Goal: Task Accomplishment & Management: Manage account settings

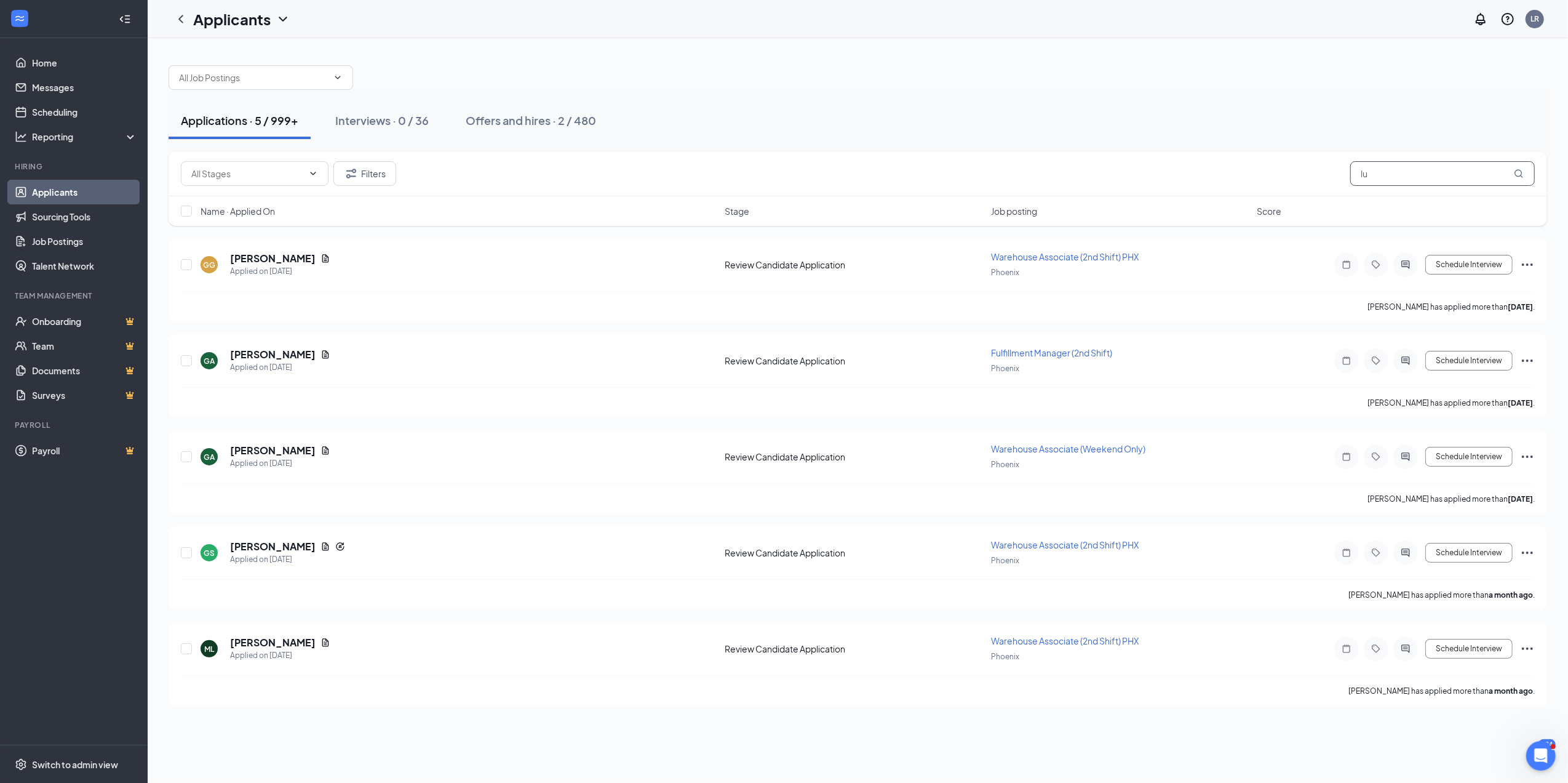
type input "l"
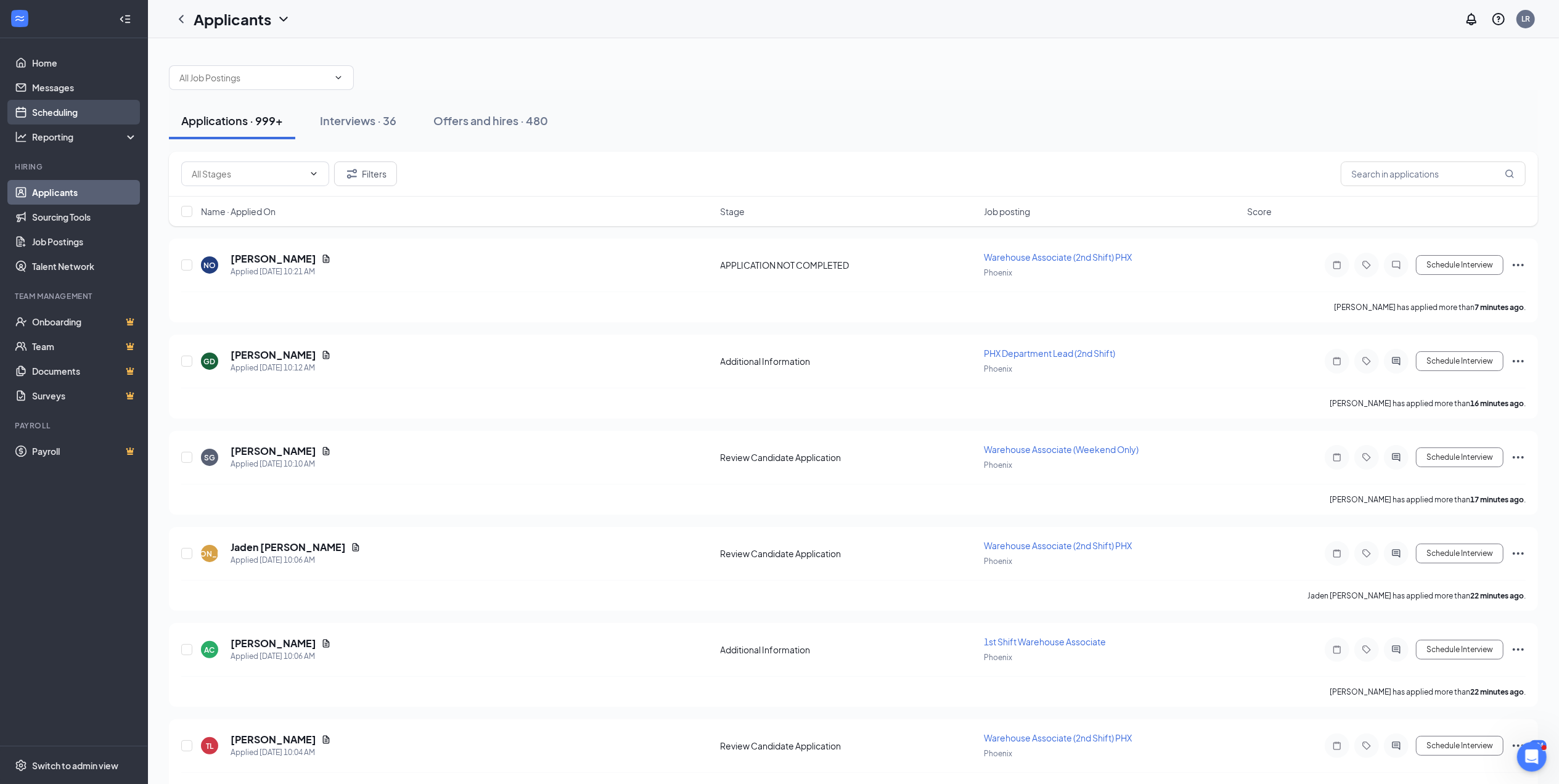
click at [70, 109] on link "Scheduling" at bounding box center [84, 112] width 106 height 24
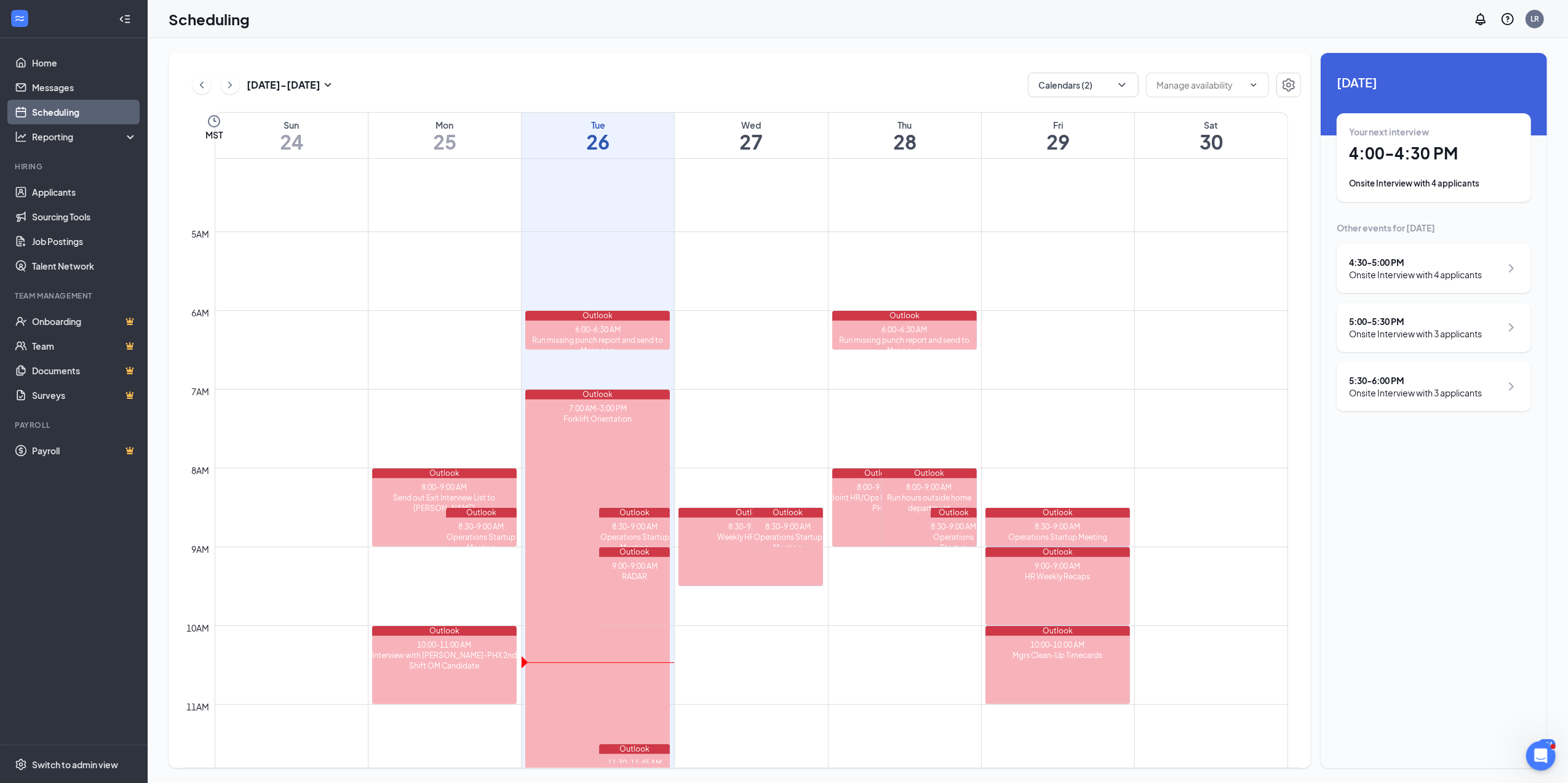
scroll to position [351, 0]
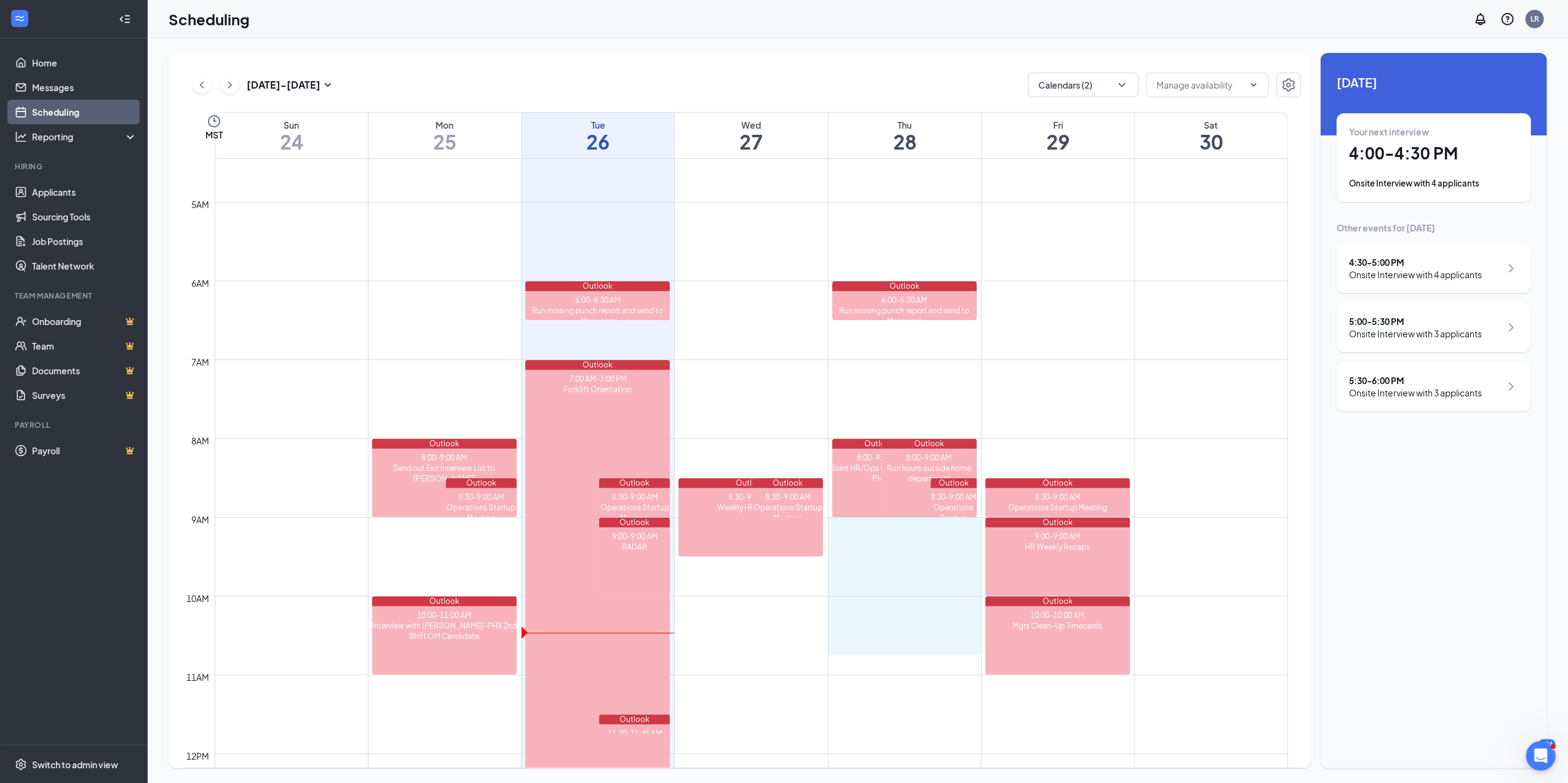
drag, startPoint x: 884, startPoint y: 522, endPoint x: 891, endPoint y: 641, distance: 119.2
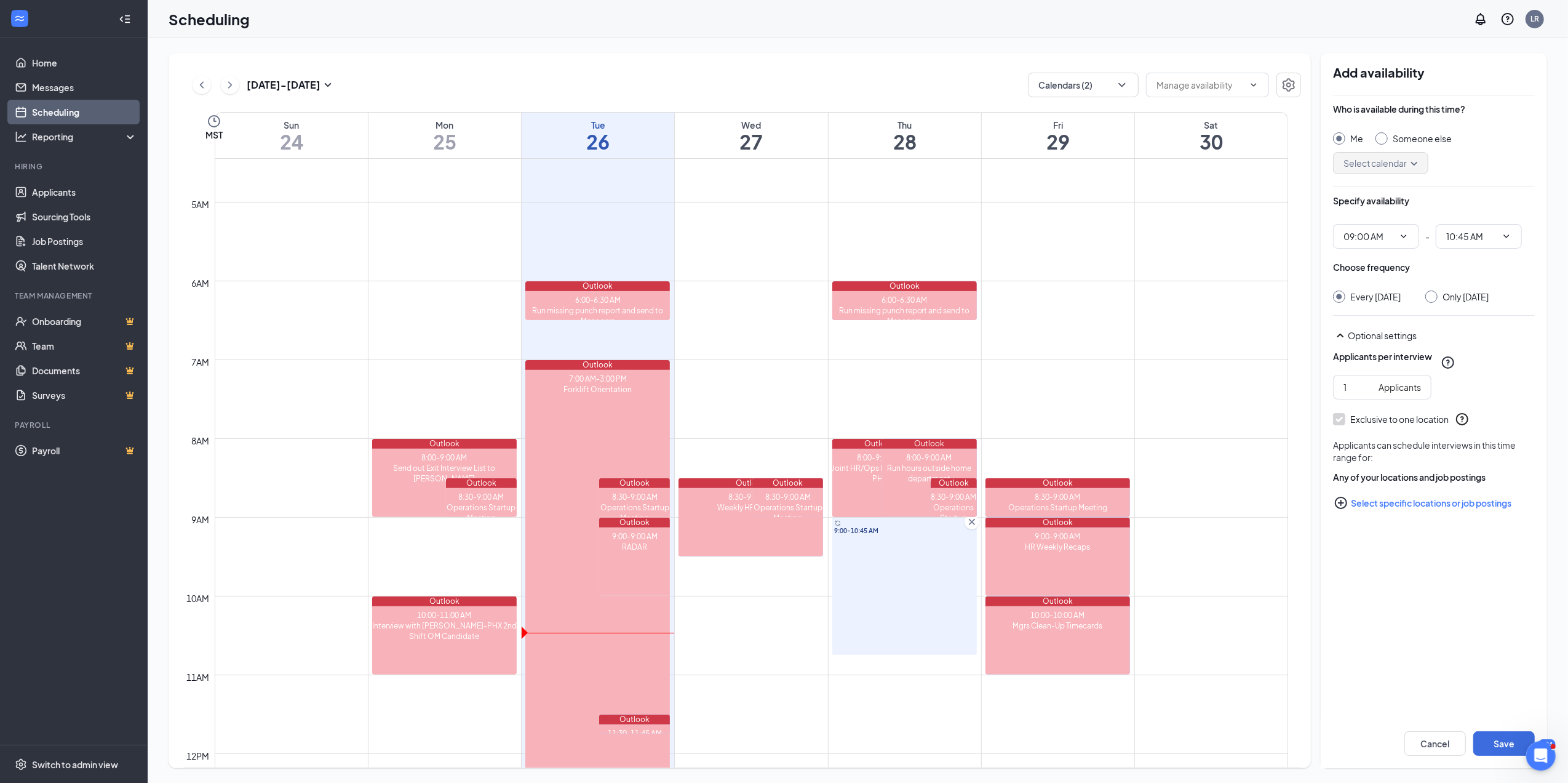
type input "09:00 AM"
type input "10:45 AM"
click at [1433, 299] on input "Only Thursday, Aug 28" at bounding box center [1429, 295] width 9 height 9
radio input "true"
radio input "false"
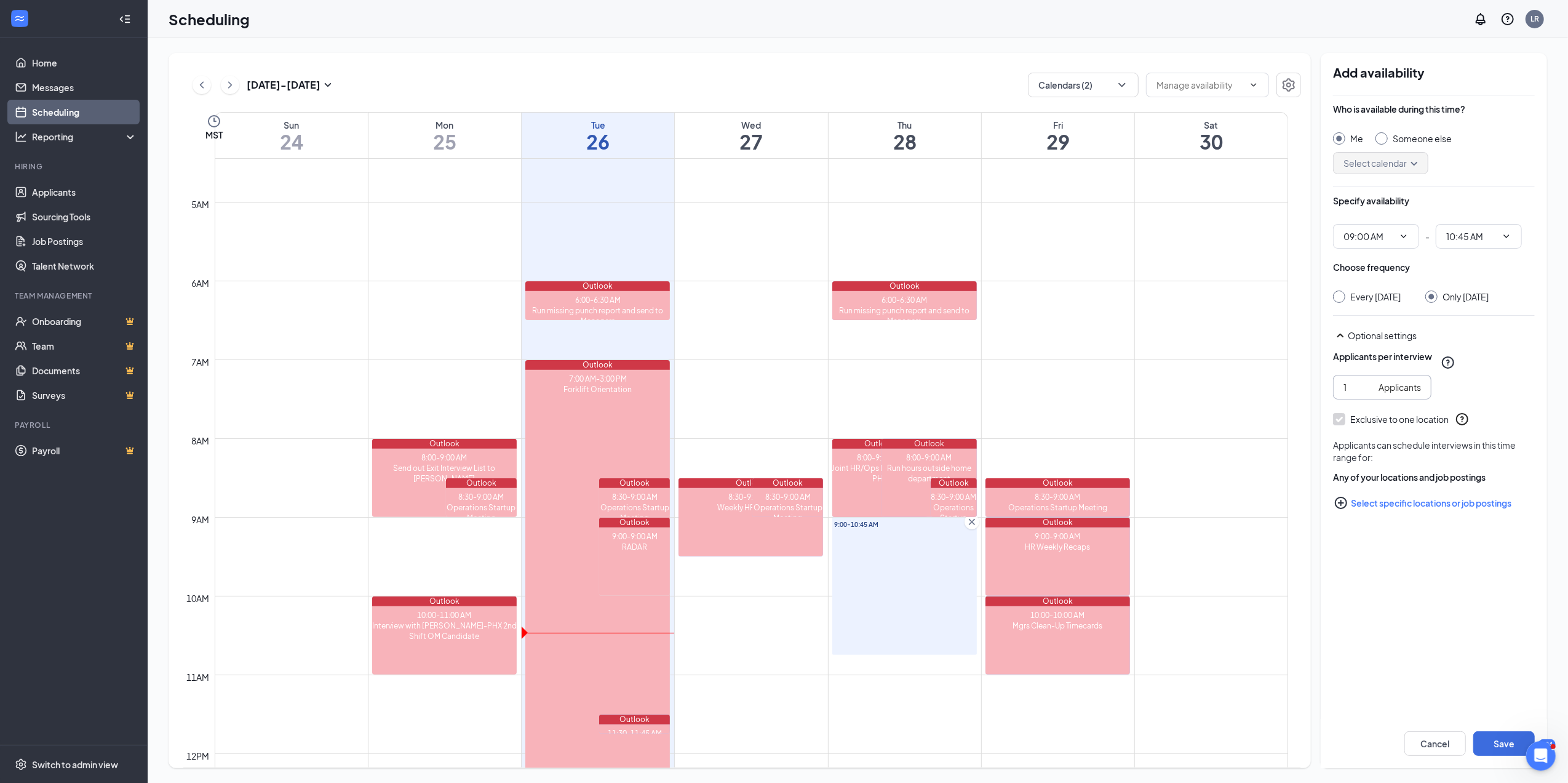
click at [1367, 392] on span "1 Applicants" at bounding box center [1382, 387] width 99 height 24
click at [1368, 393] on input "2" at bounding box center [1358, 387] width 30 height 14
click at [1368, 393] on input "3" at bounding box center [1358, 387] width 30 height 14
type input "4"
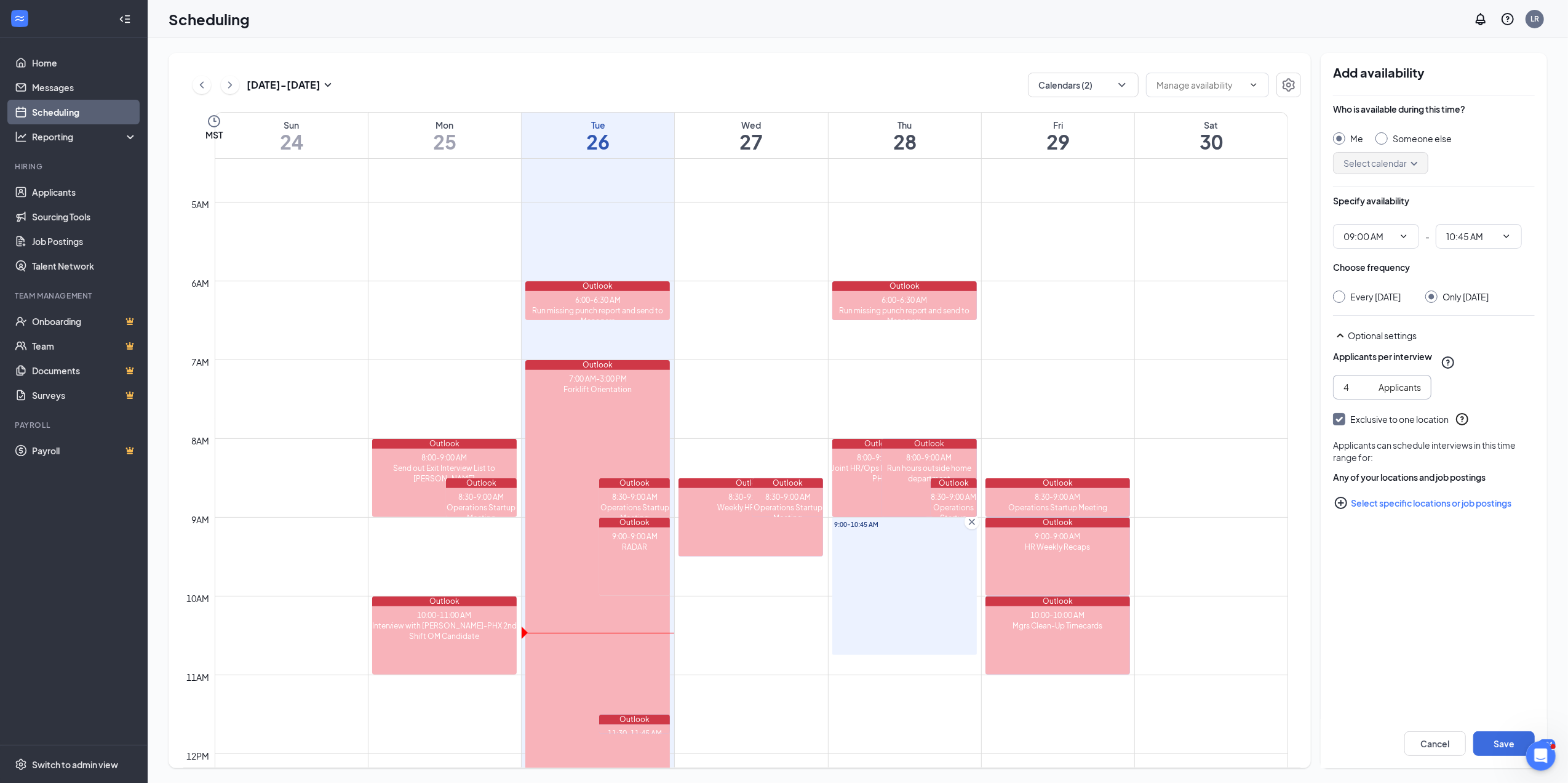
click at [1368, 393] on input "4" at bounding box center [1358, 387] width 30 height 14
click at [1388, 515] on button "Select specific locations or job postings" at bounding box center [1433, 502] width 201 height 24
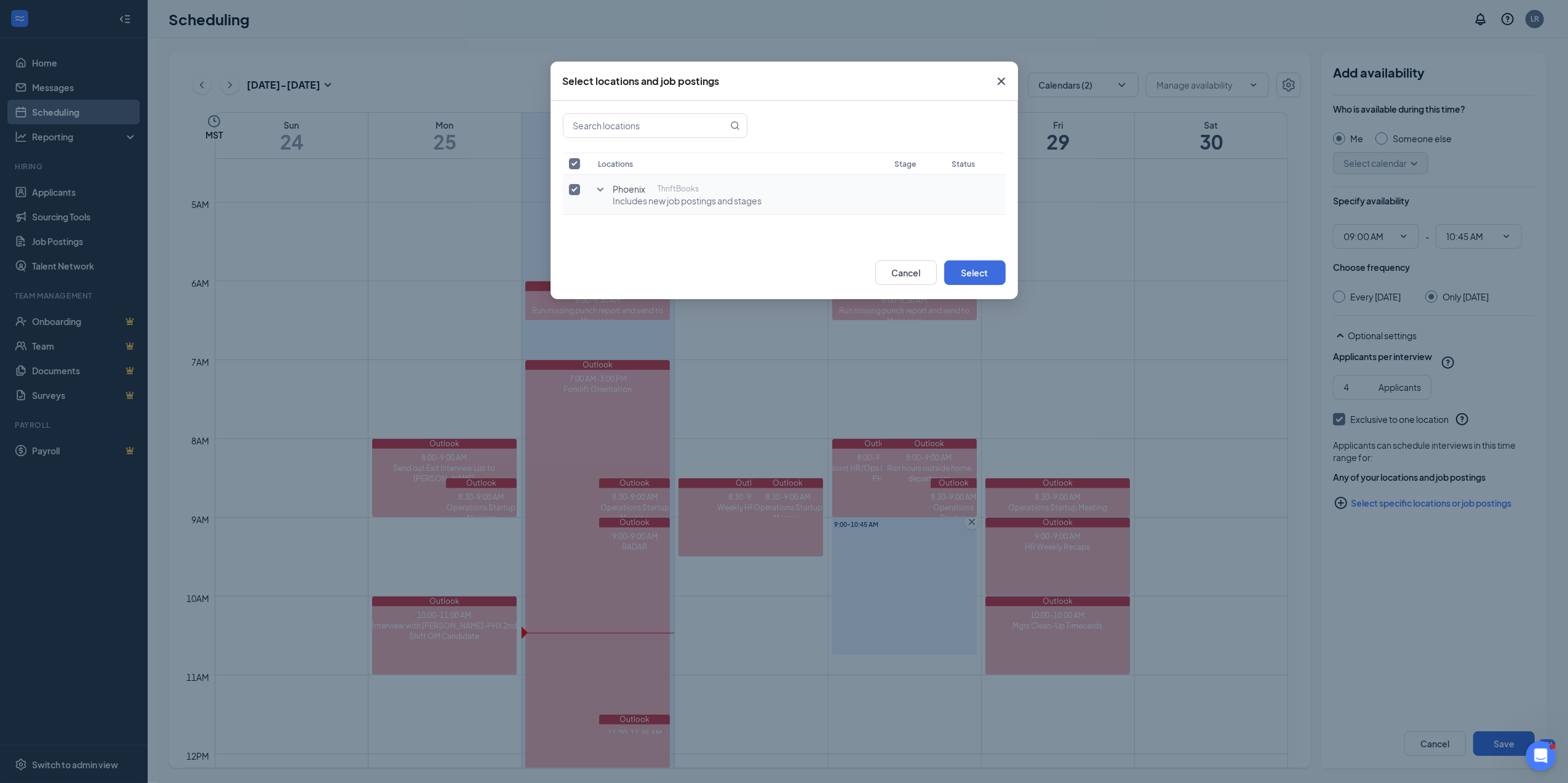
click at [599, 190] on icon "SmallChevronDown" at bounding box center [600, 190] width 7 height 4
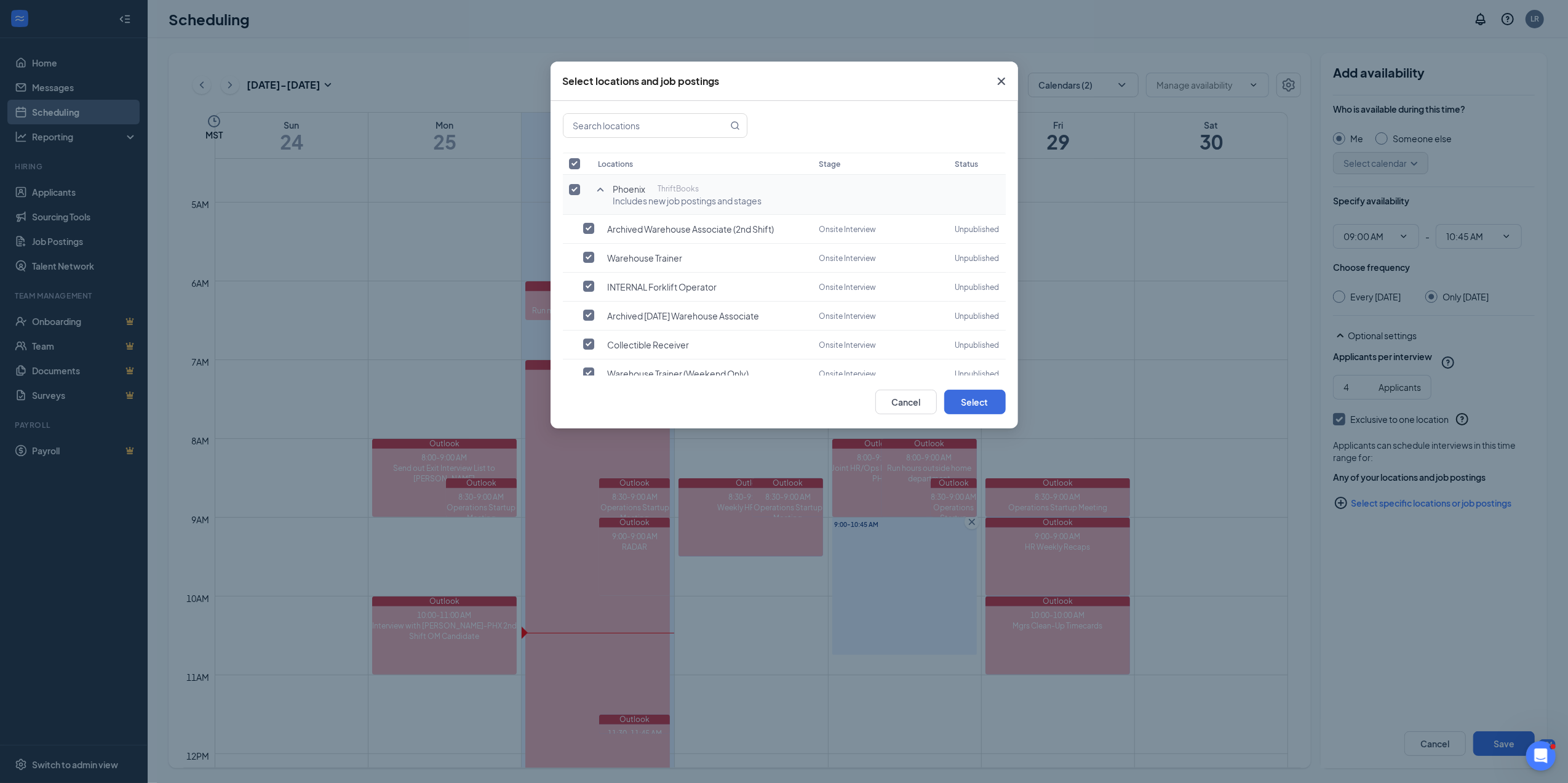
click at [573, 186] on input "checkbox" at bounding box center [573, 189] width 11 height 11
checkbox input "false"
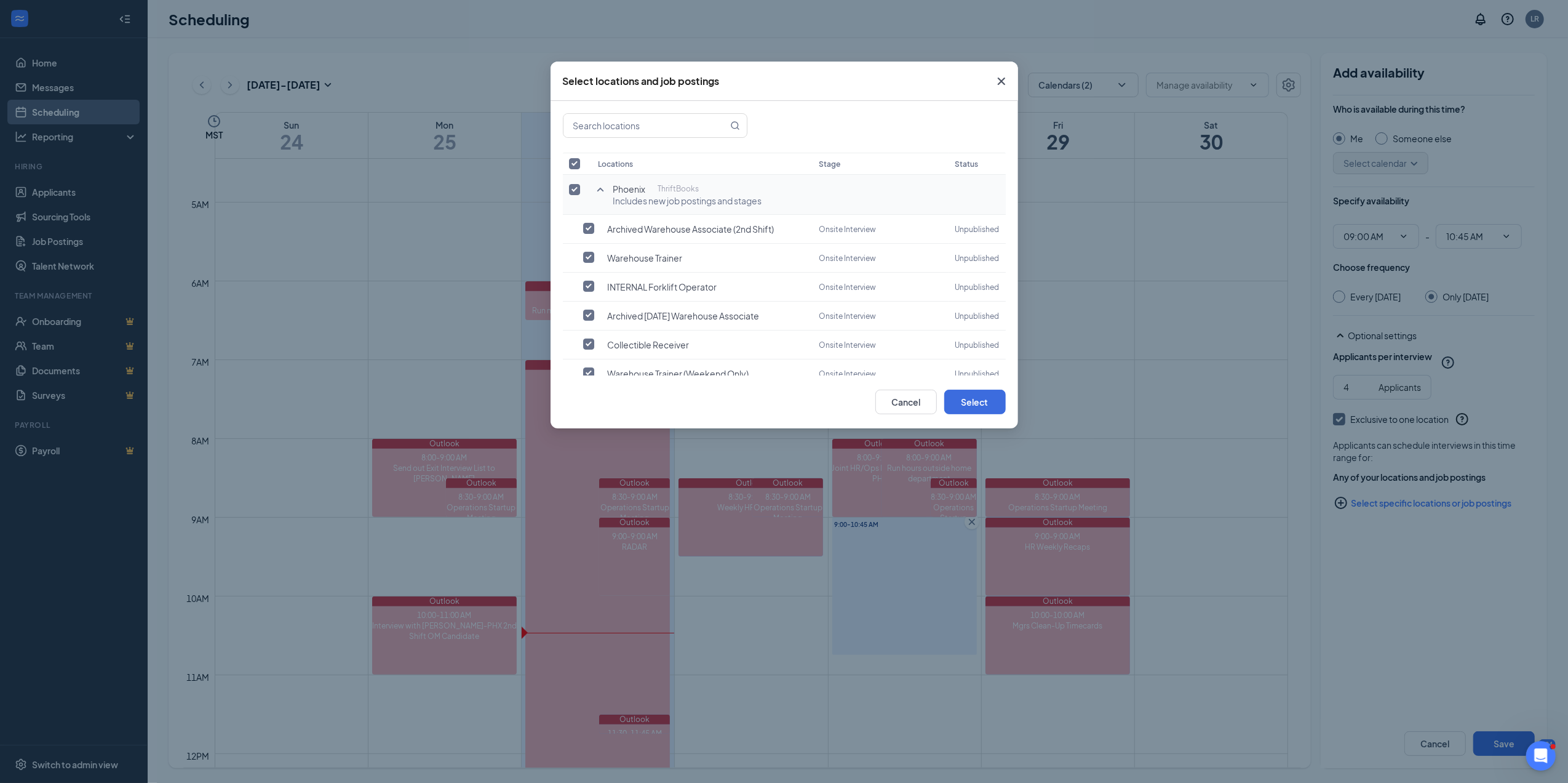
checkbox input "false"
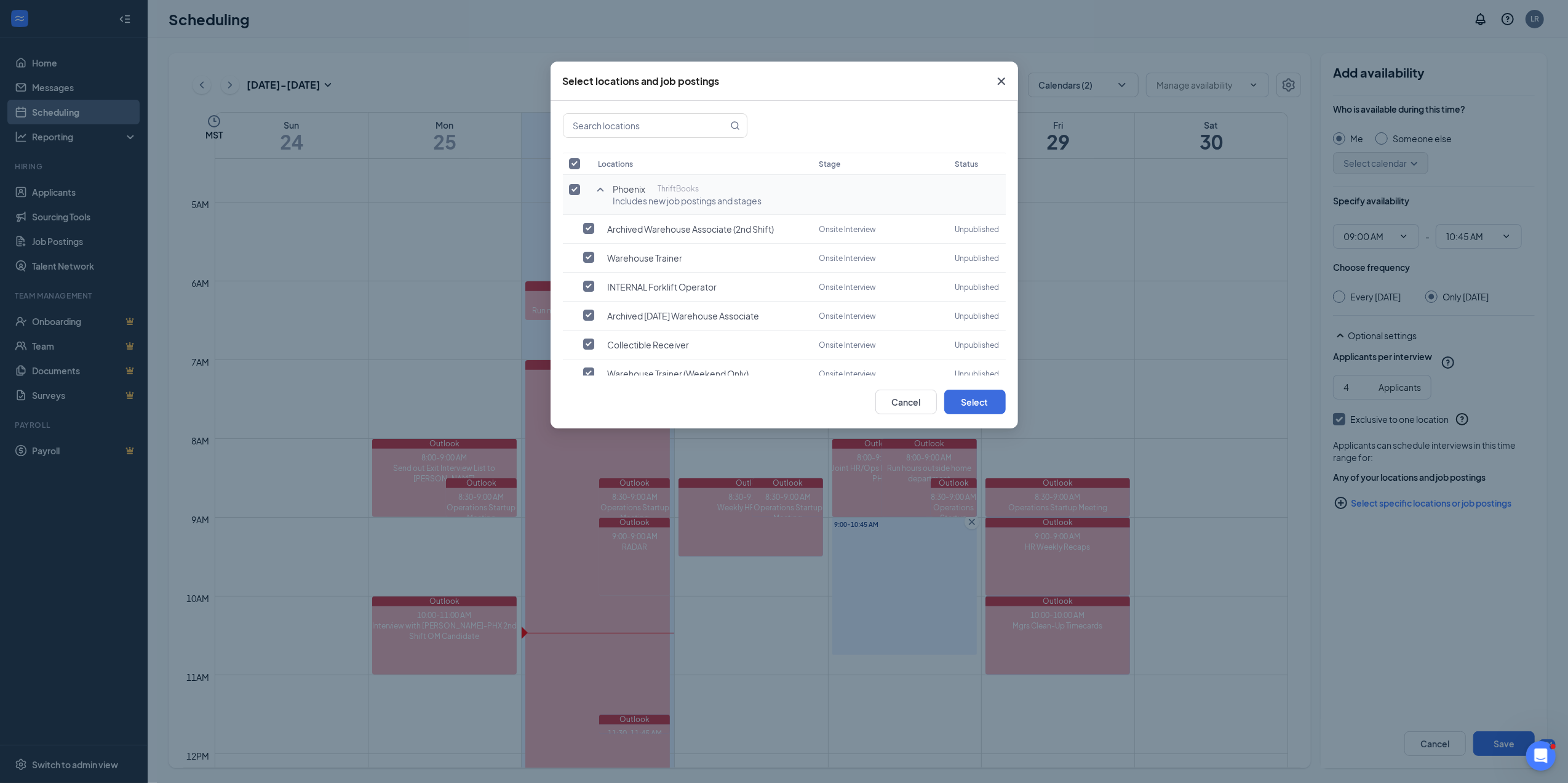
checkbox input "false"
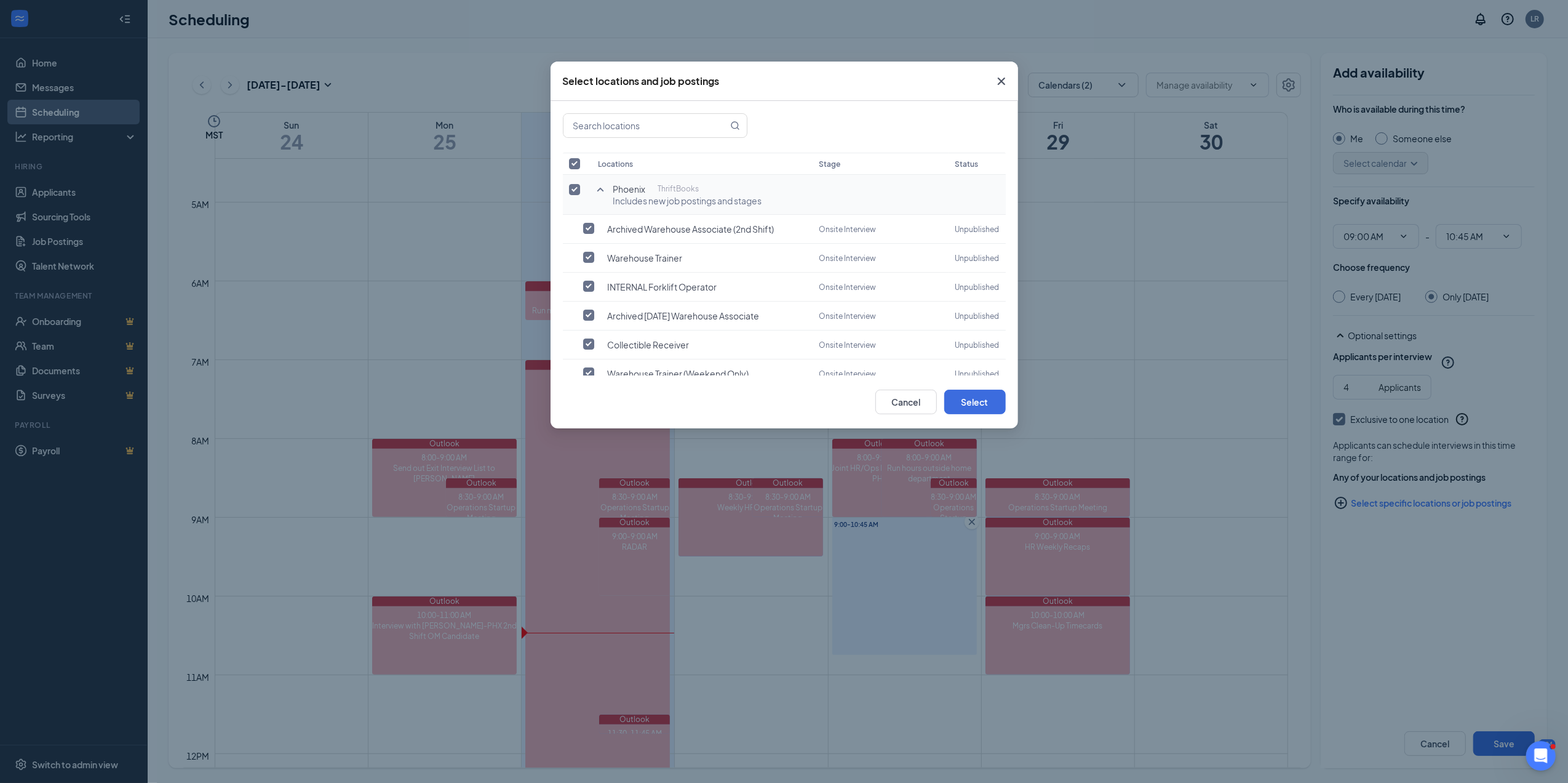
checkbox input "false"
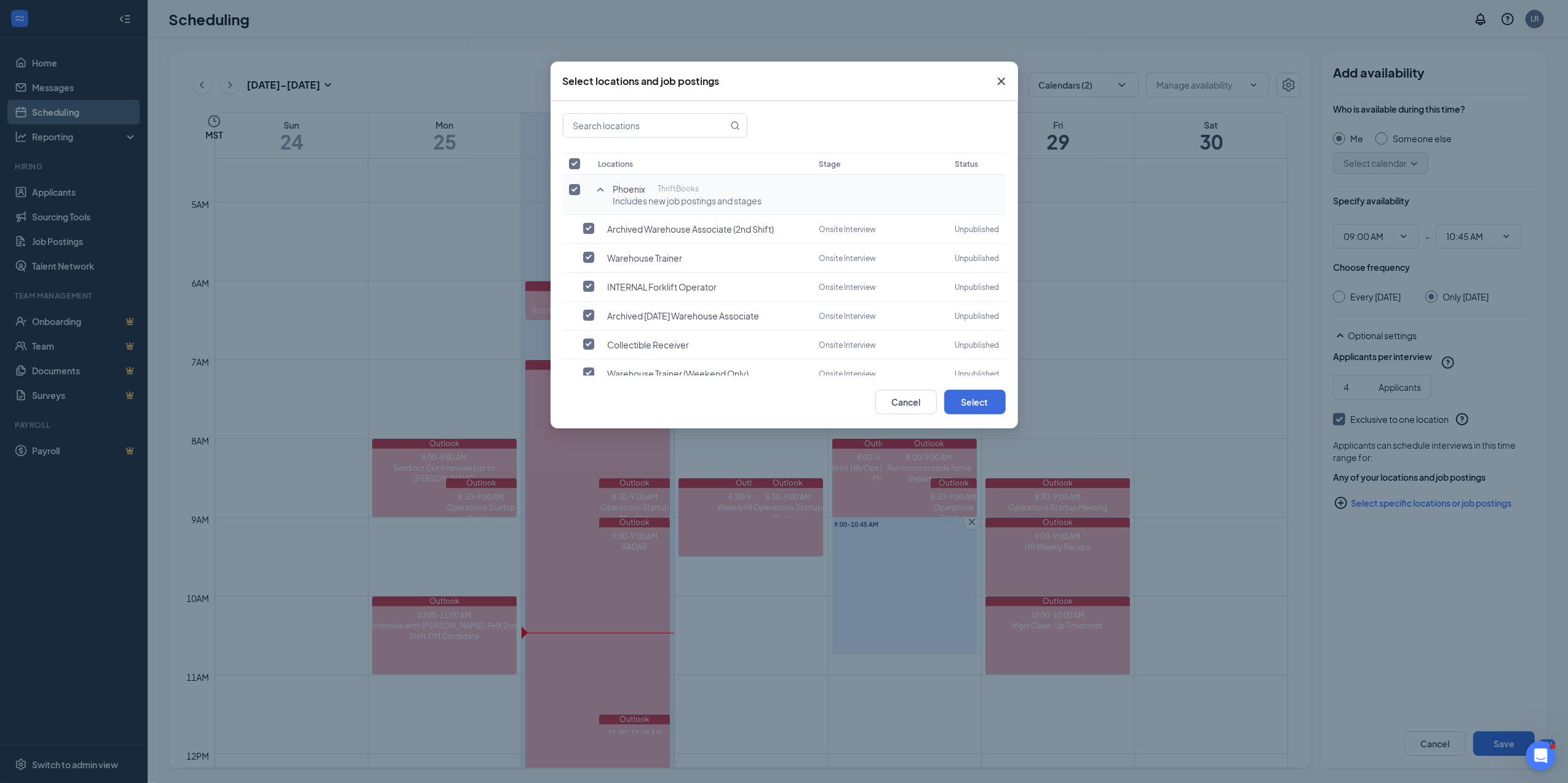
checkbox input "false"
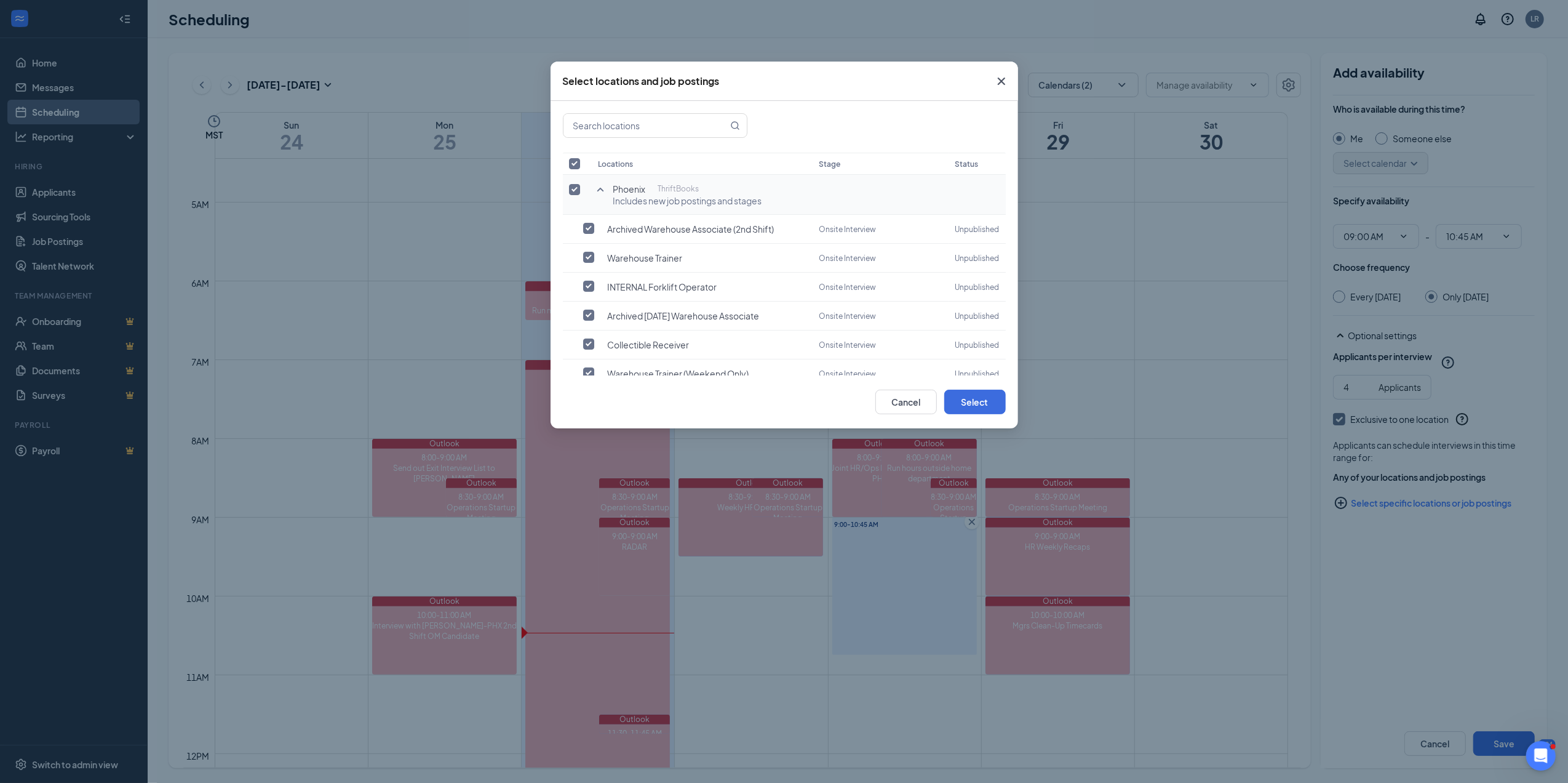
checkbox input "false"
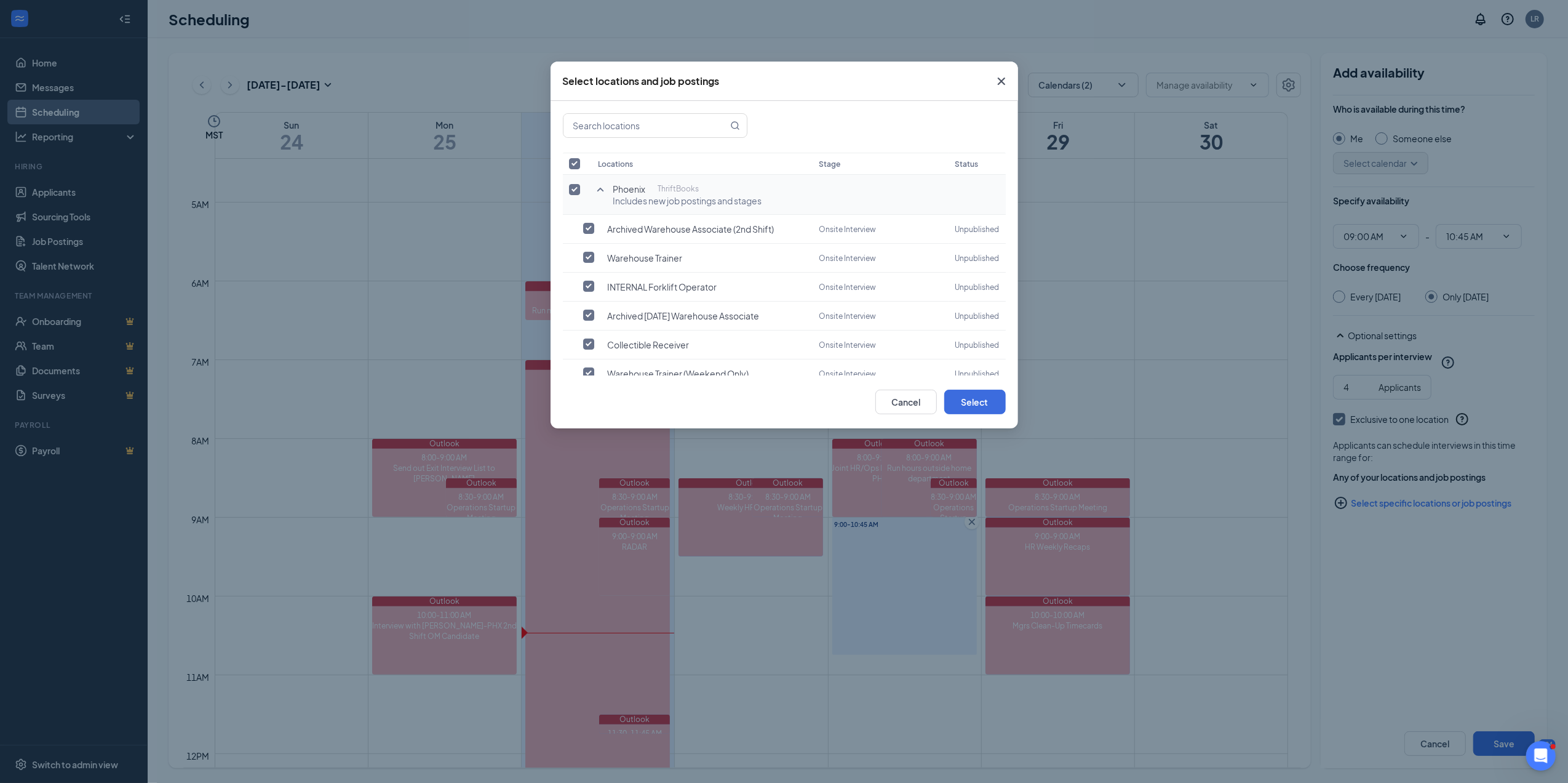
checkbox input "false"
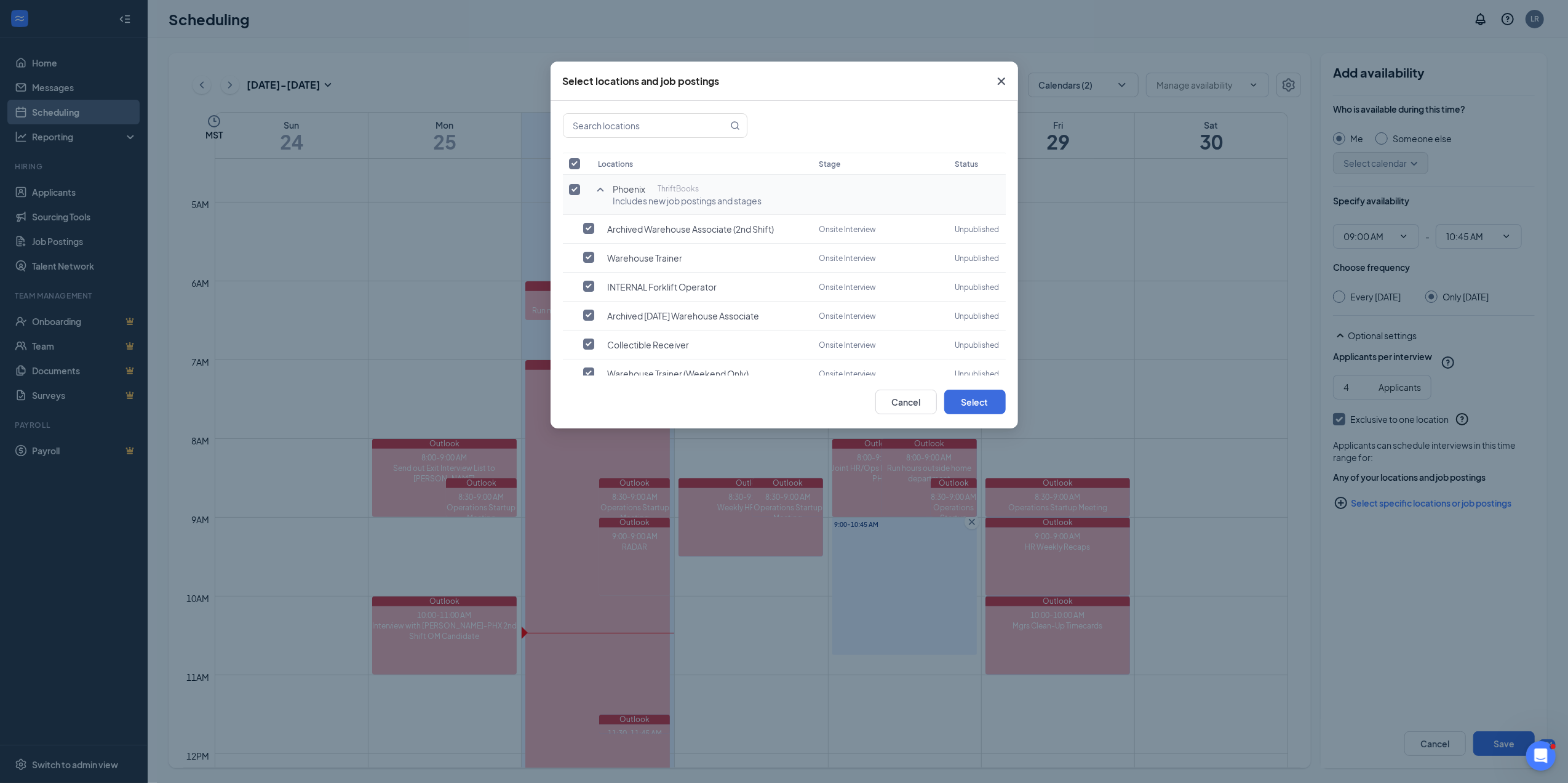
checkbox input "false"
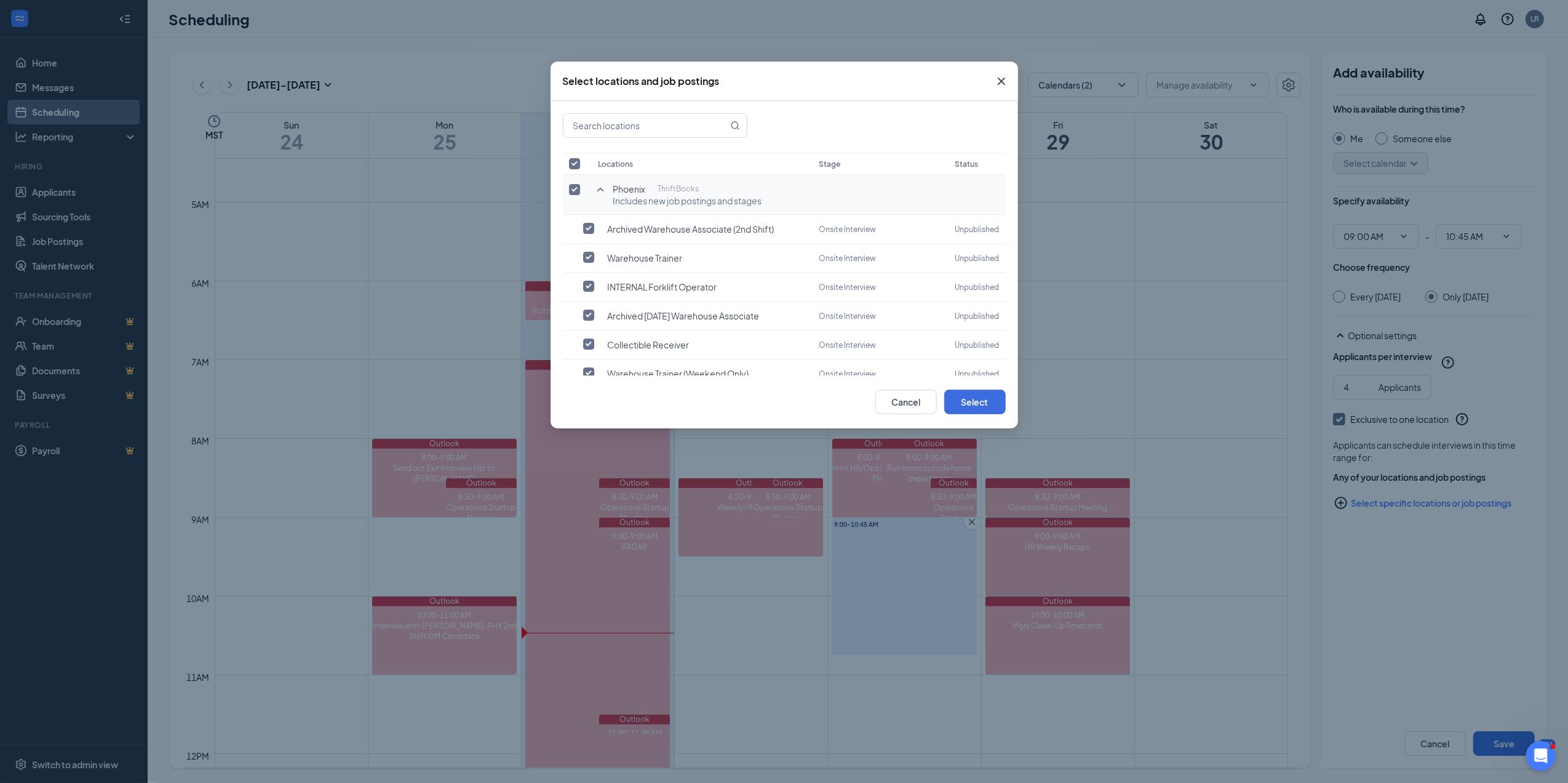
checkbox input "false"
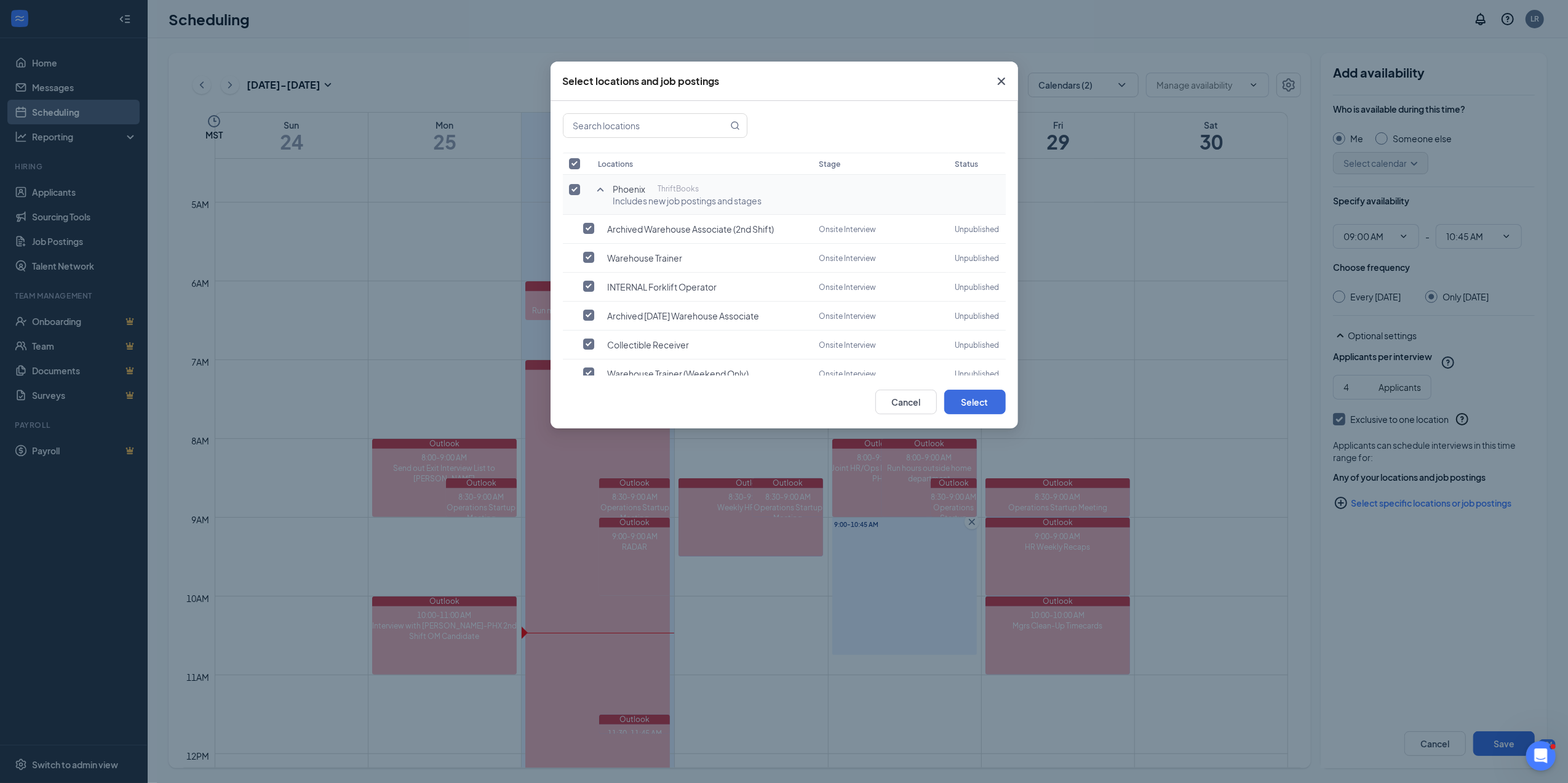
checkbox input "false"
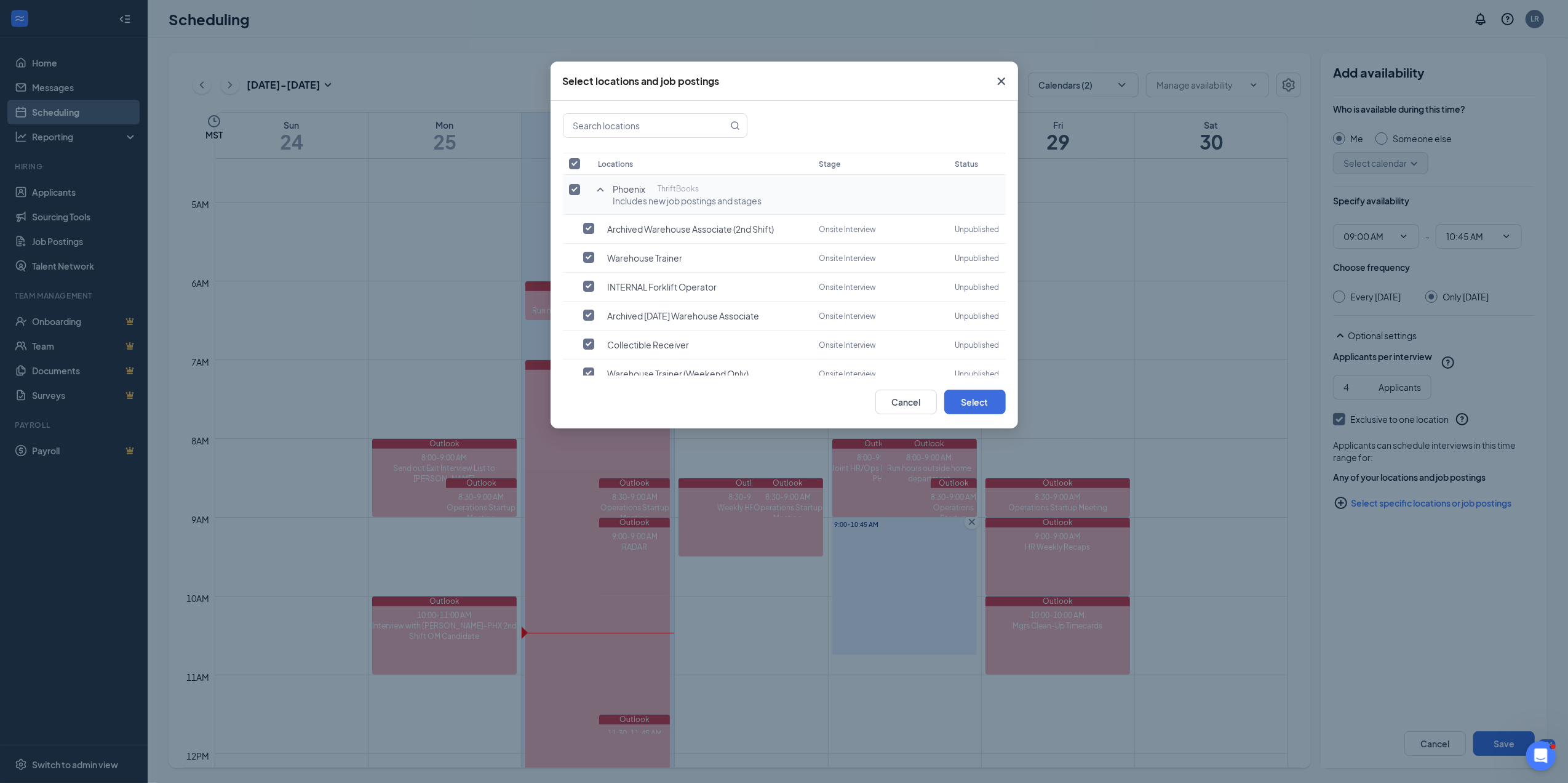
checkbox input "false"
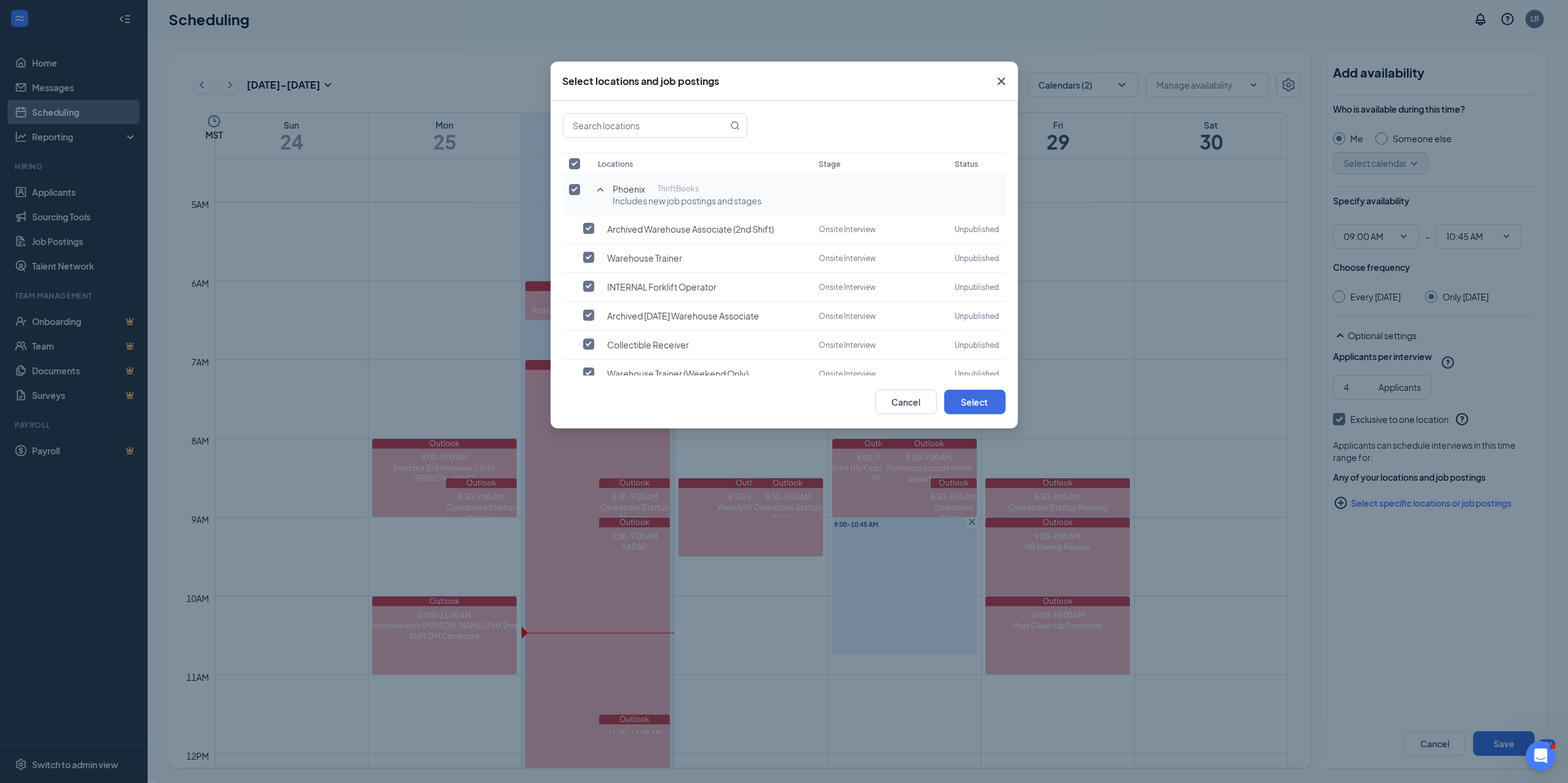
checkbox input "false"
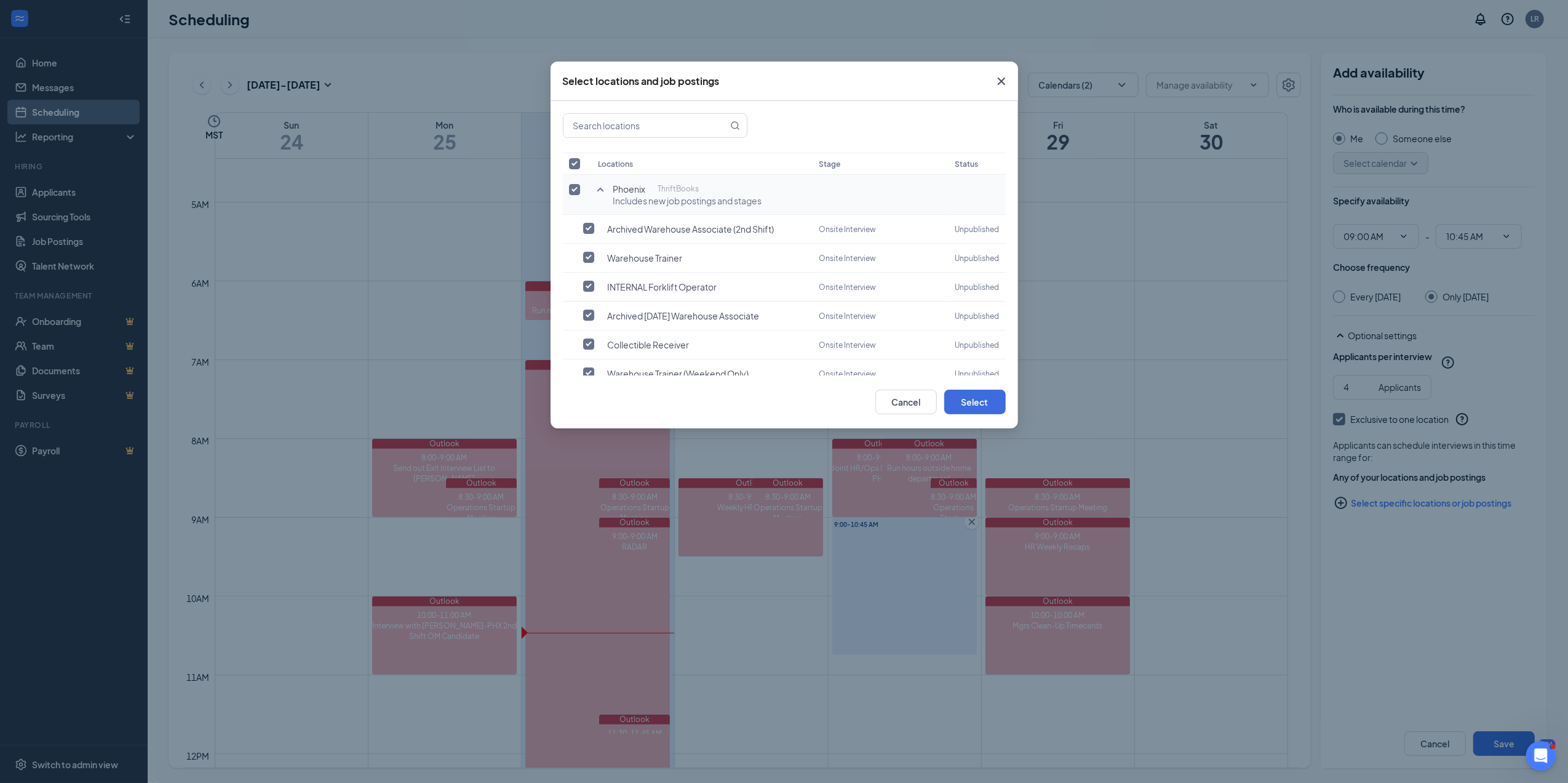
checkbox input "false"
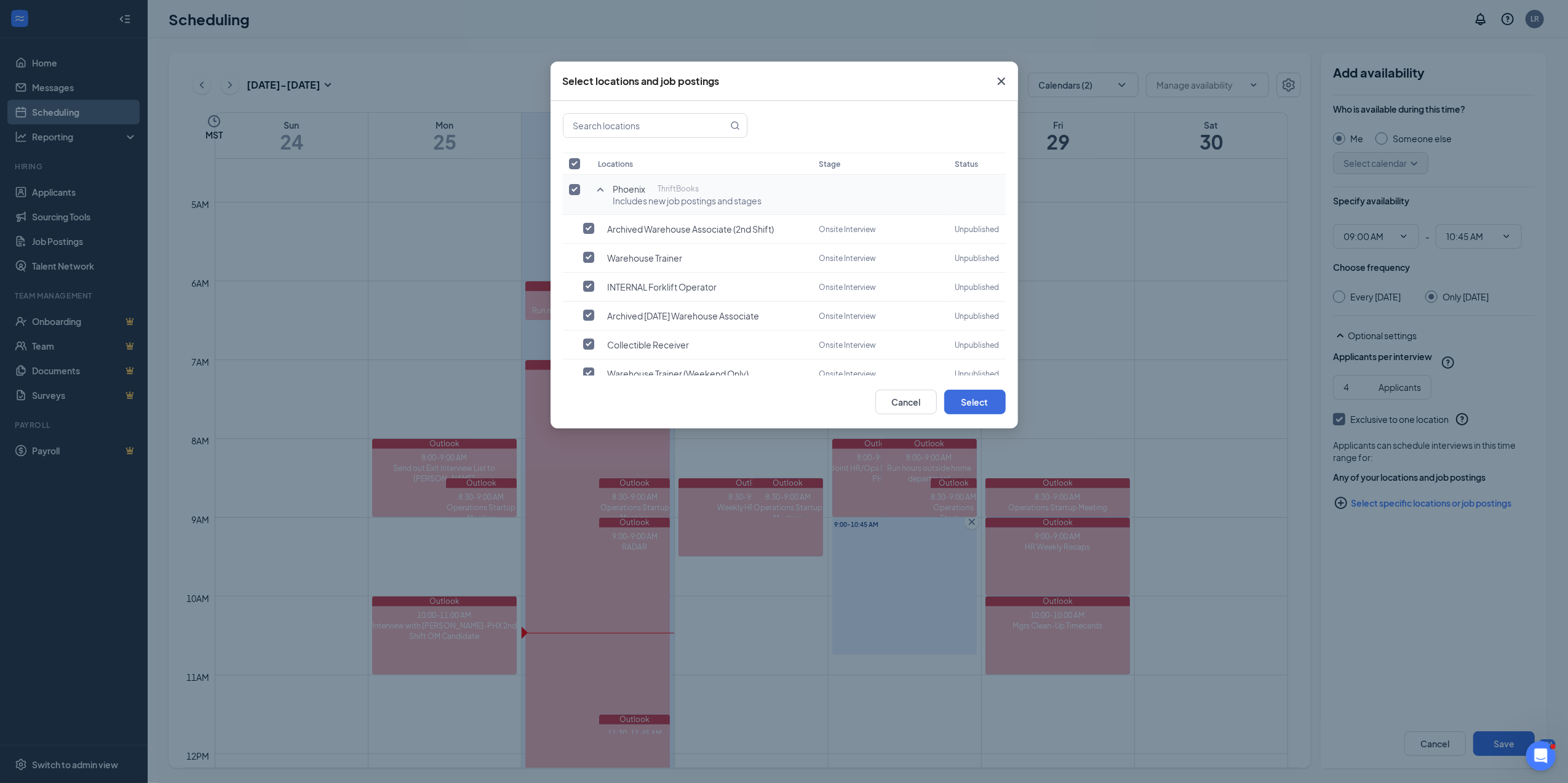
checkbox input "false"
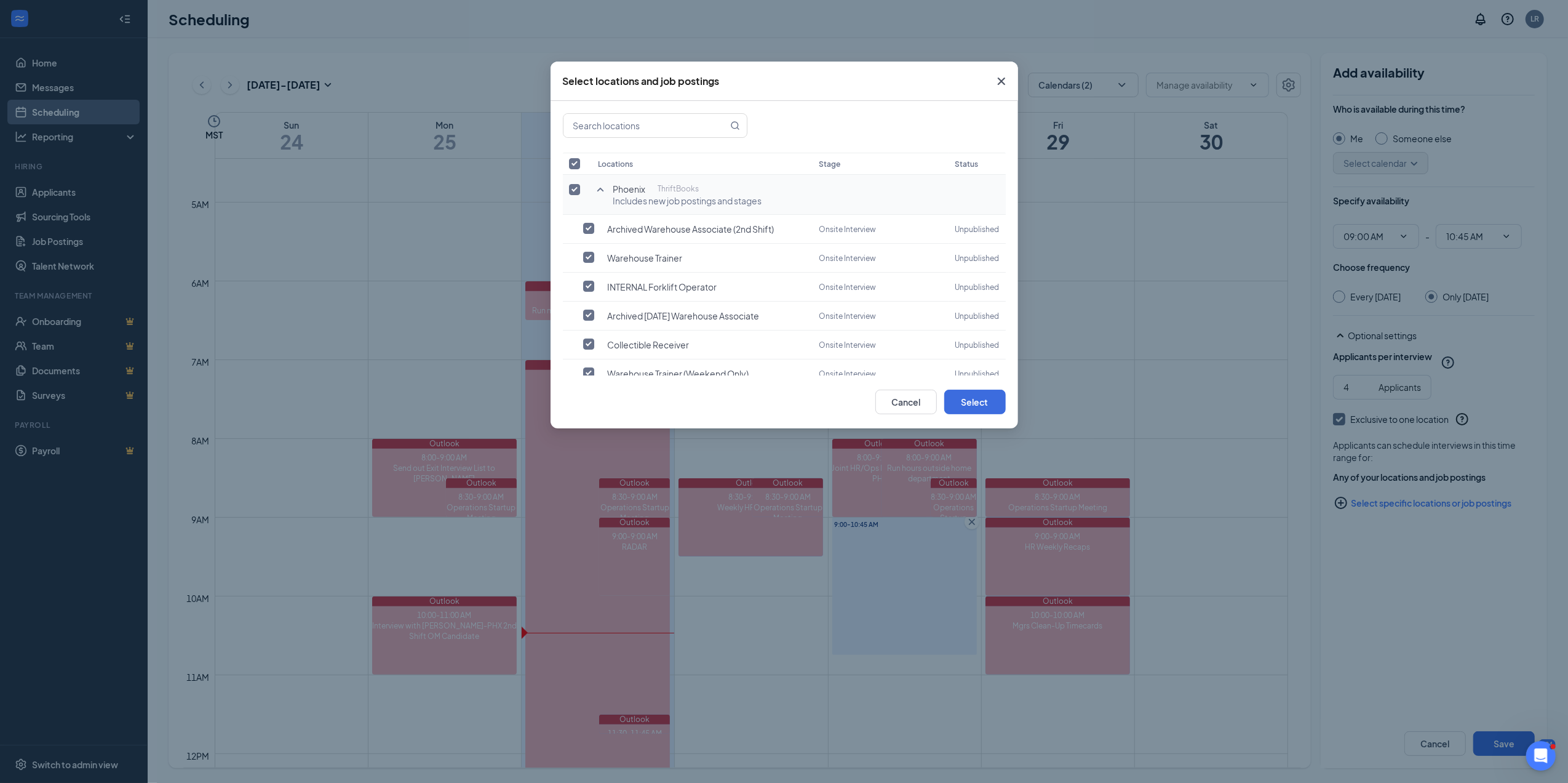
checkbox input "false"
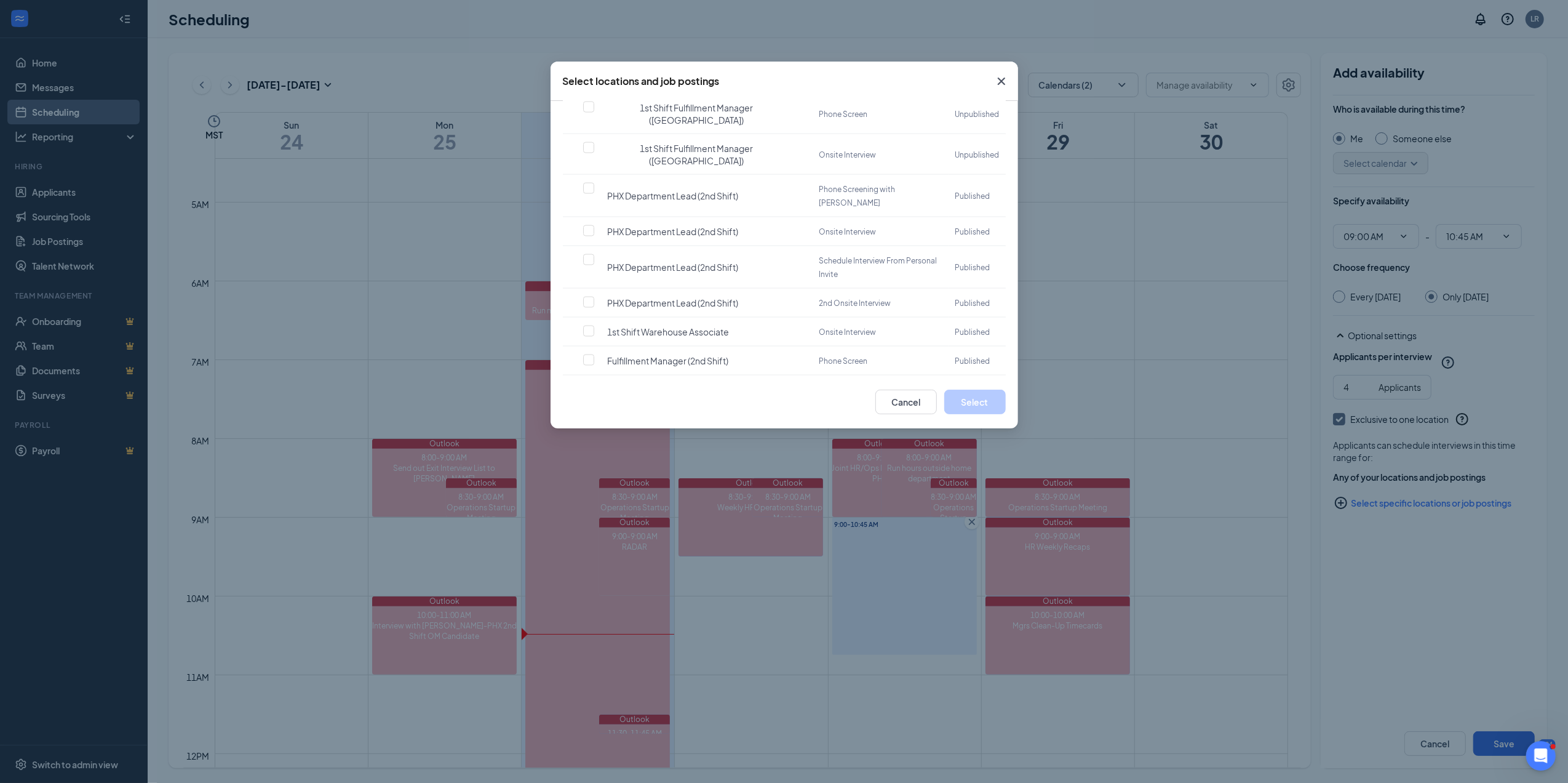
scroll to position [1999, 0]
click at [591, 329] on input "checkbox" at bounding box center [588, 323] width 11 height 11
checkbox input "false"
checkbox input "true"
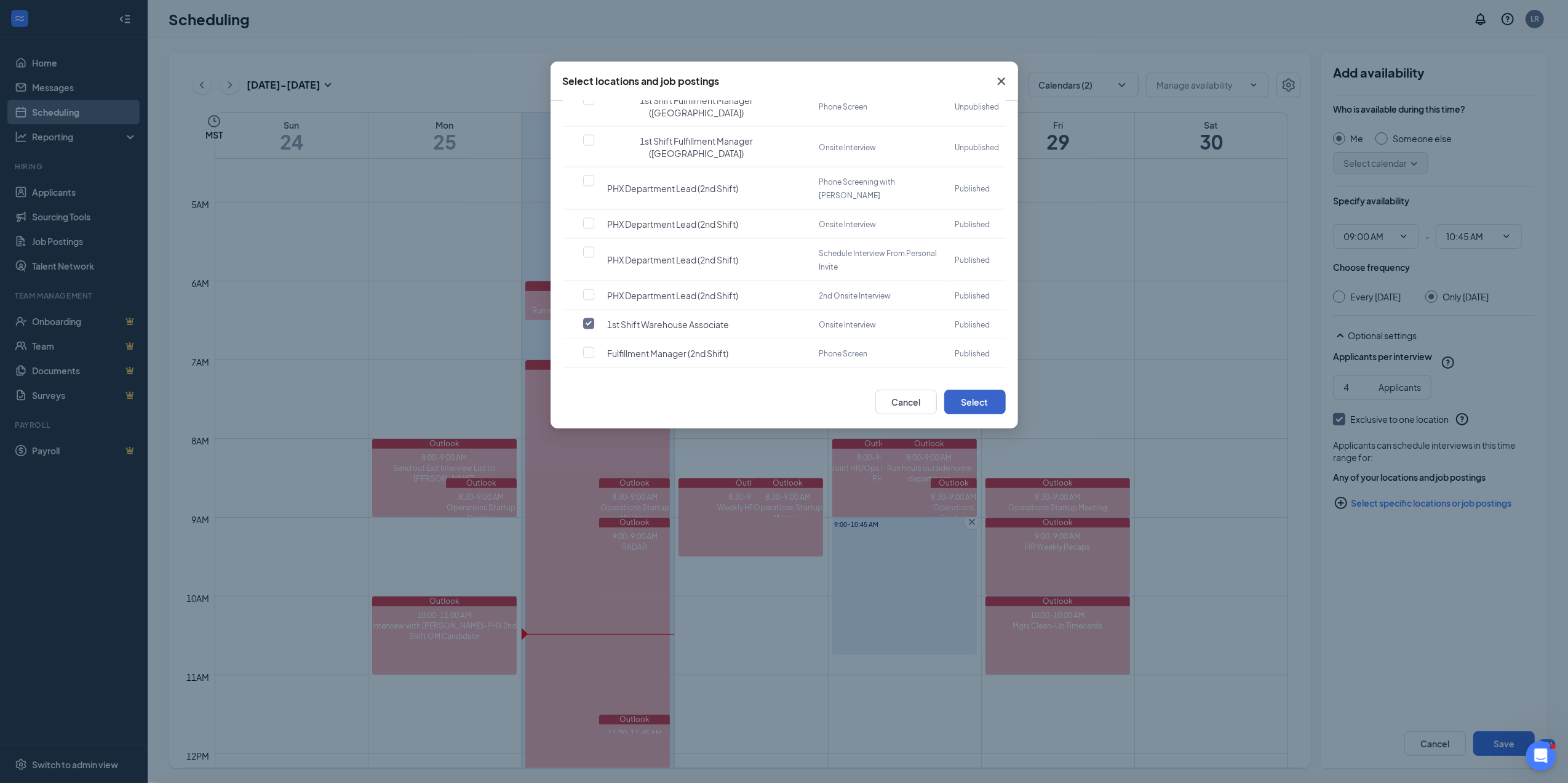
click at [983, 395] on button "Select" at bounding box center [975, 401] width 62 height 24
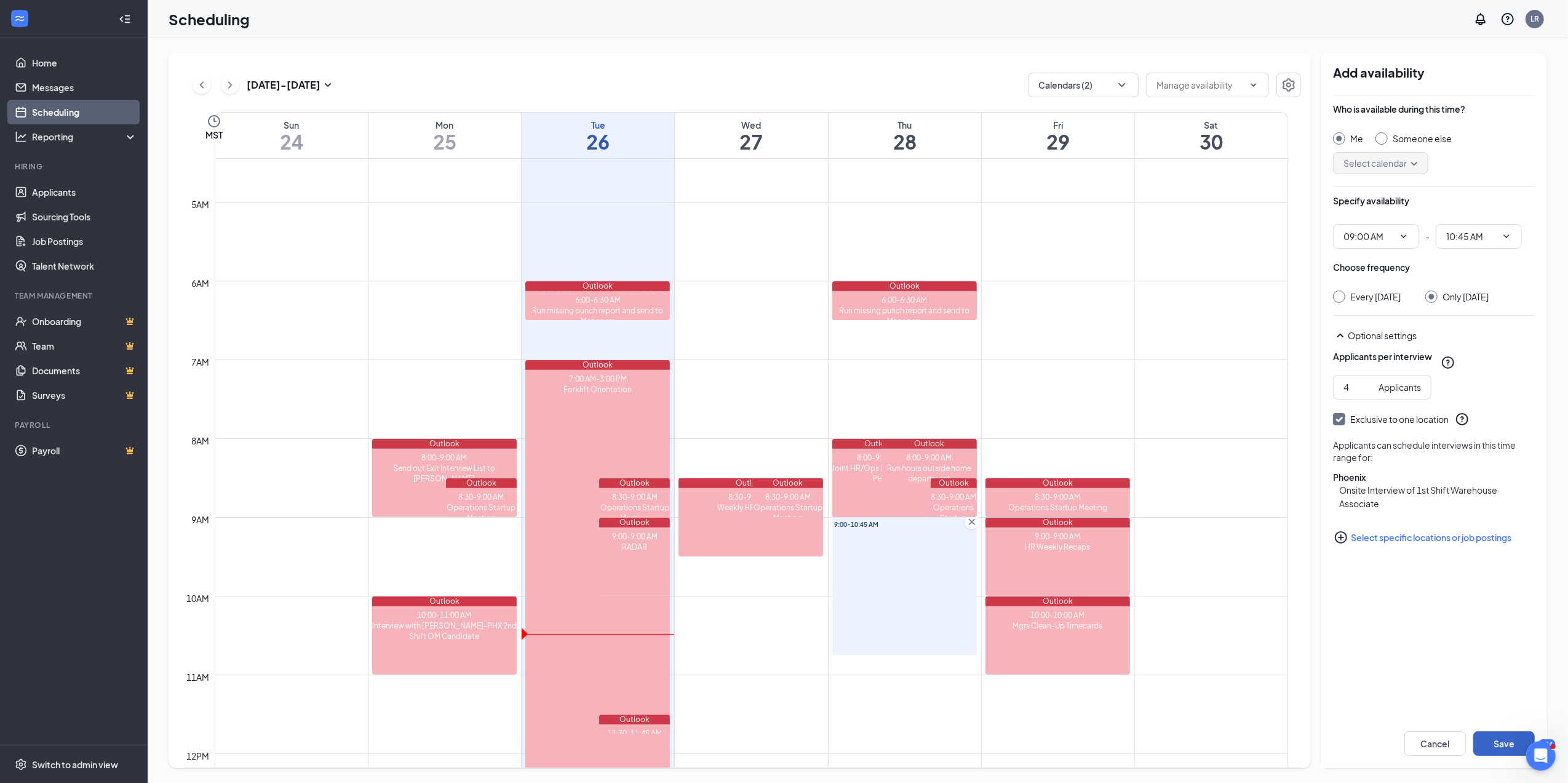
click at [1501, 746] on button "Save" at bounding box center [1504, 742] width 62 height 24
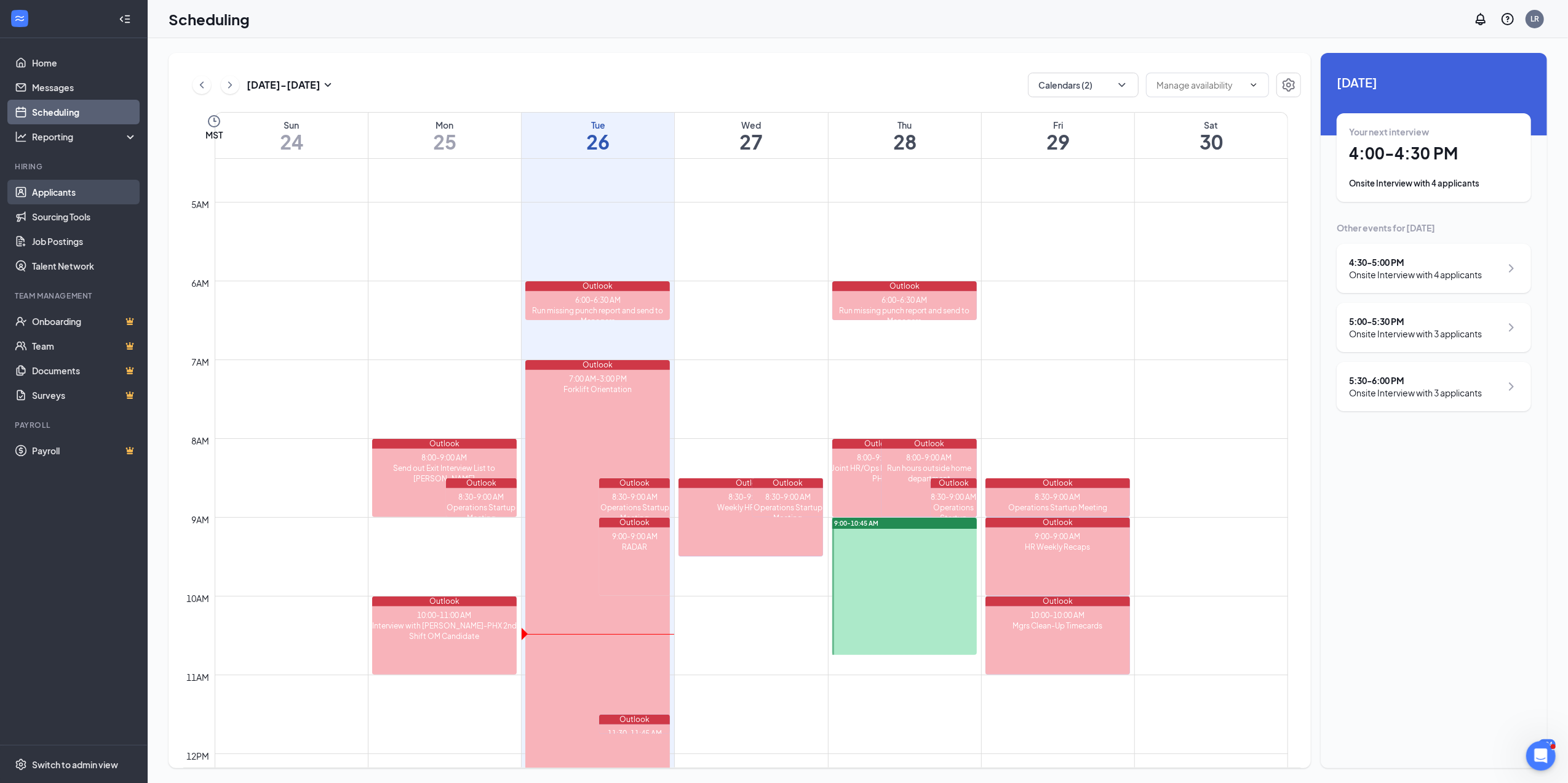
click at [46, 191] on link "Applicants" at bounding box center [84, 191] width 106 height 24
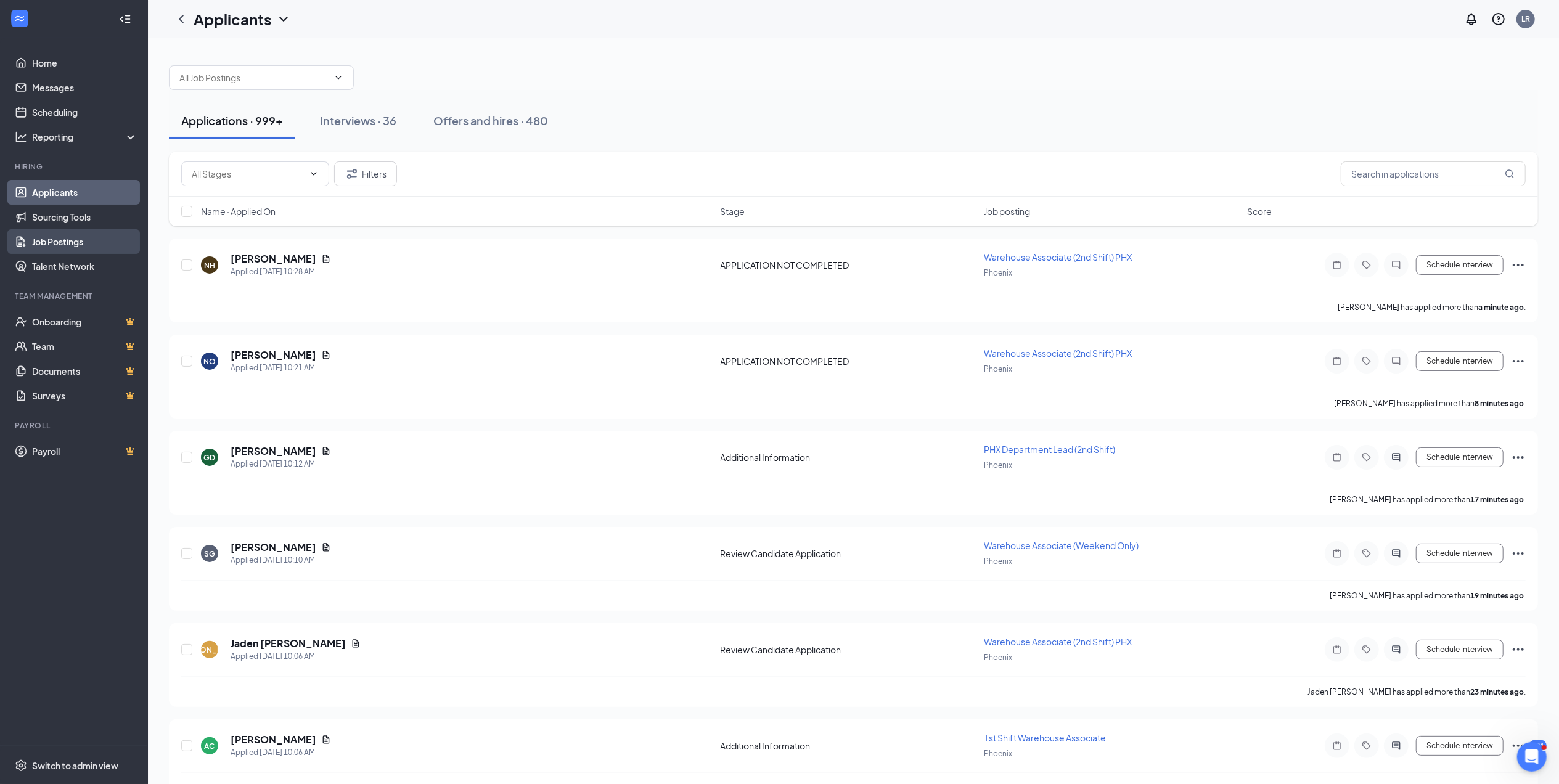
click at [81, 241] on link "Job Postings" at bounding box center [84, 241] width 106 height 24
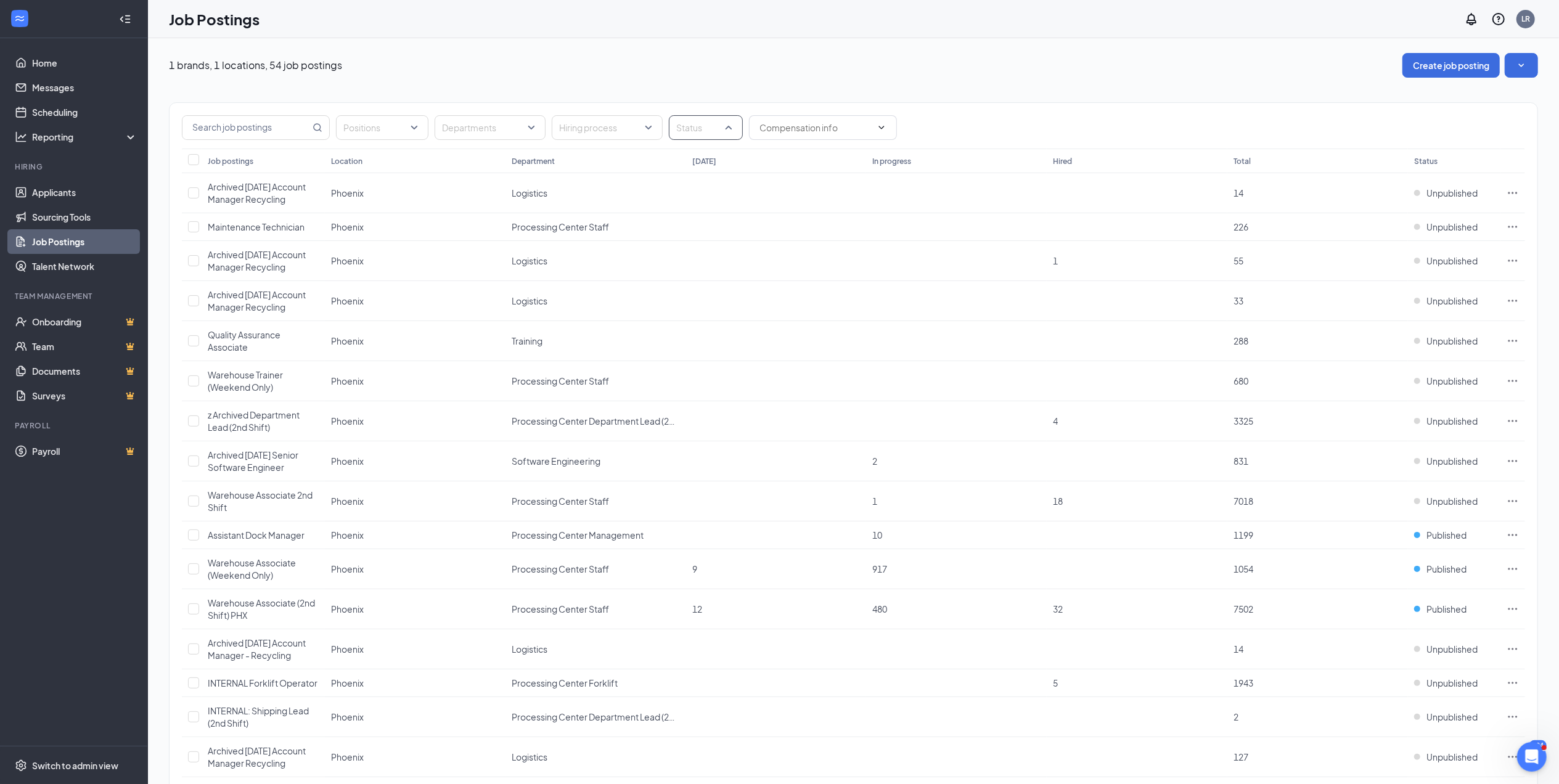
click at [727, 131] on div "Status" at bounding box center [706, 127] width 74 height 24
click at [685, 190] on div at bounding box center [683, 189] width 11 height 11
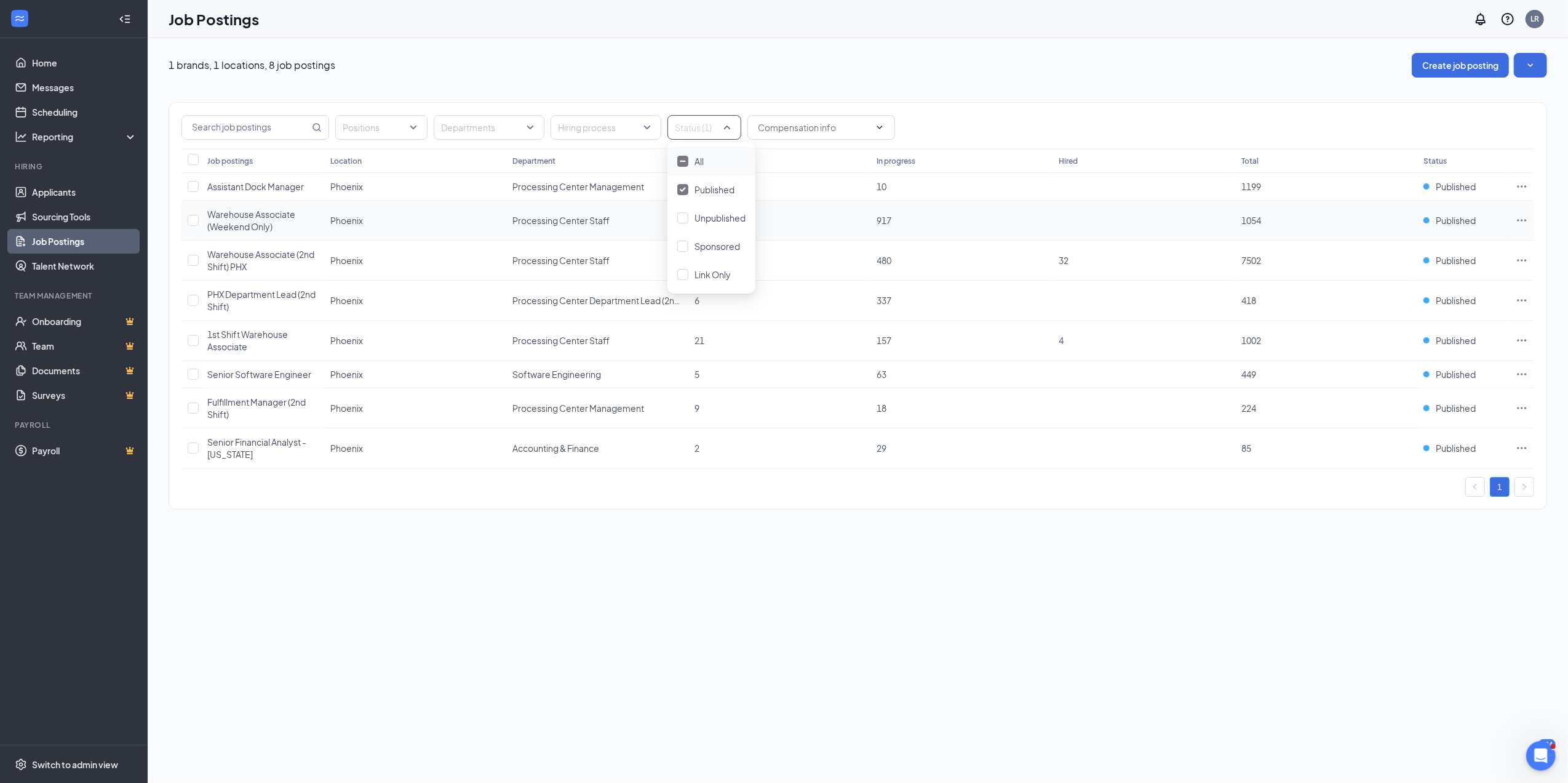
click at [1522, 218] on icon "Ellipses" at bounding box center [1522, 220] width 13 height 13
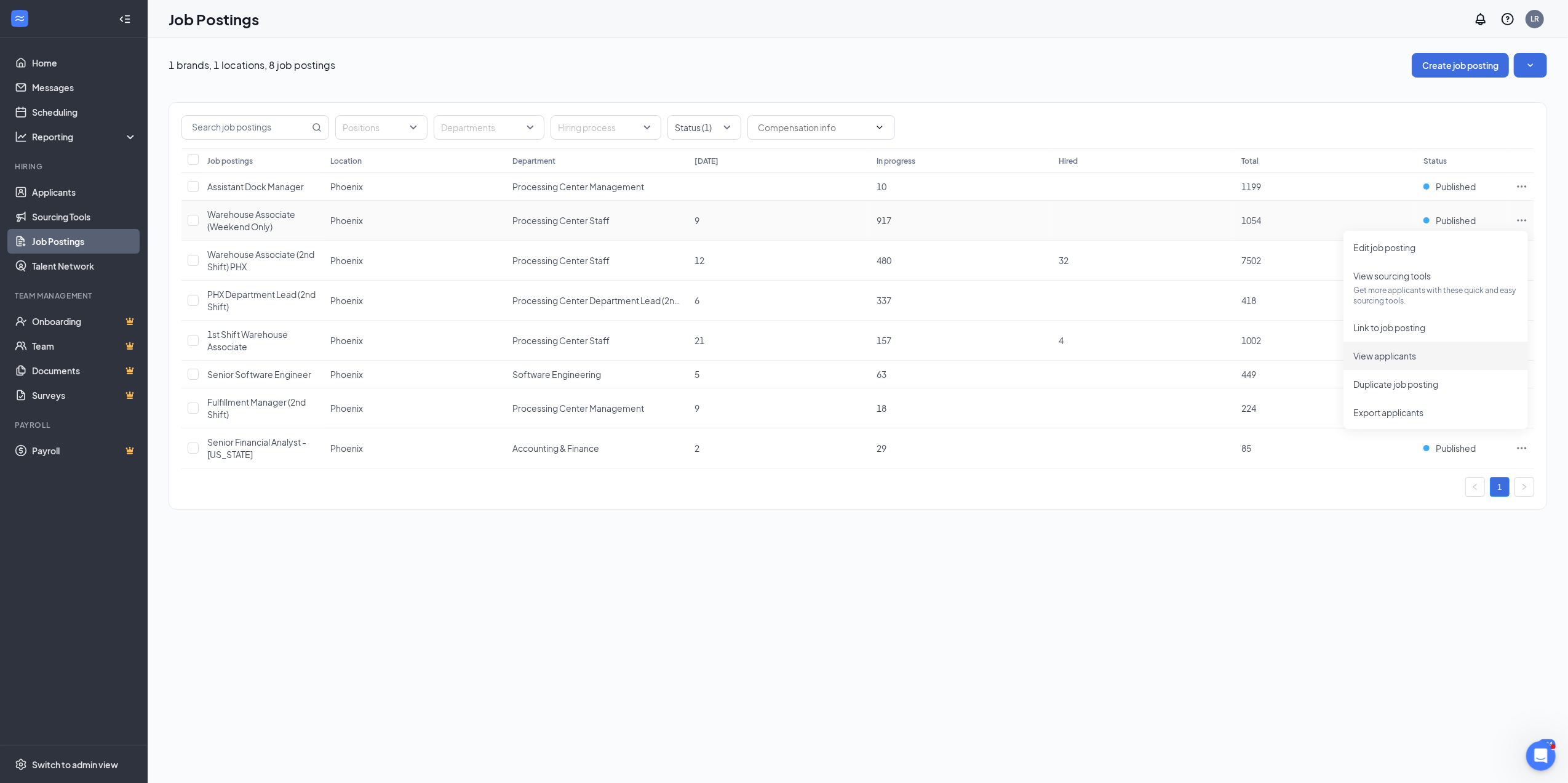
drag, startPoint x: 1396, startPoint y: 350, endPoint x: 1061, endPoint y: 546, distance: 388.1
click at [1061, 546] on div "1 brands, 1 locations, 8 job postings Create job posting Positions Departments …" at bounding box center [857, 410] width 1420 height 744
click at [1521, 220] on icon "Ellipses" at bounding box center [1522, 220] width 13 height 13
click at [1395, 354] on span "View applicants" at bounding box center [1384, 355] width 63 height 11
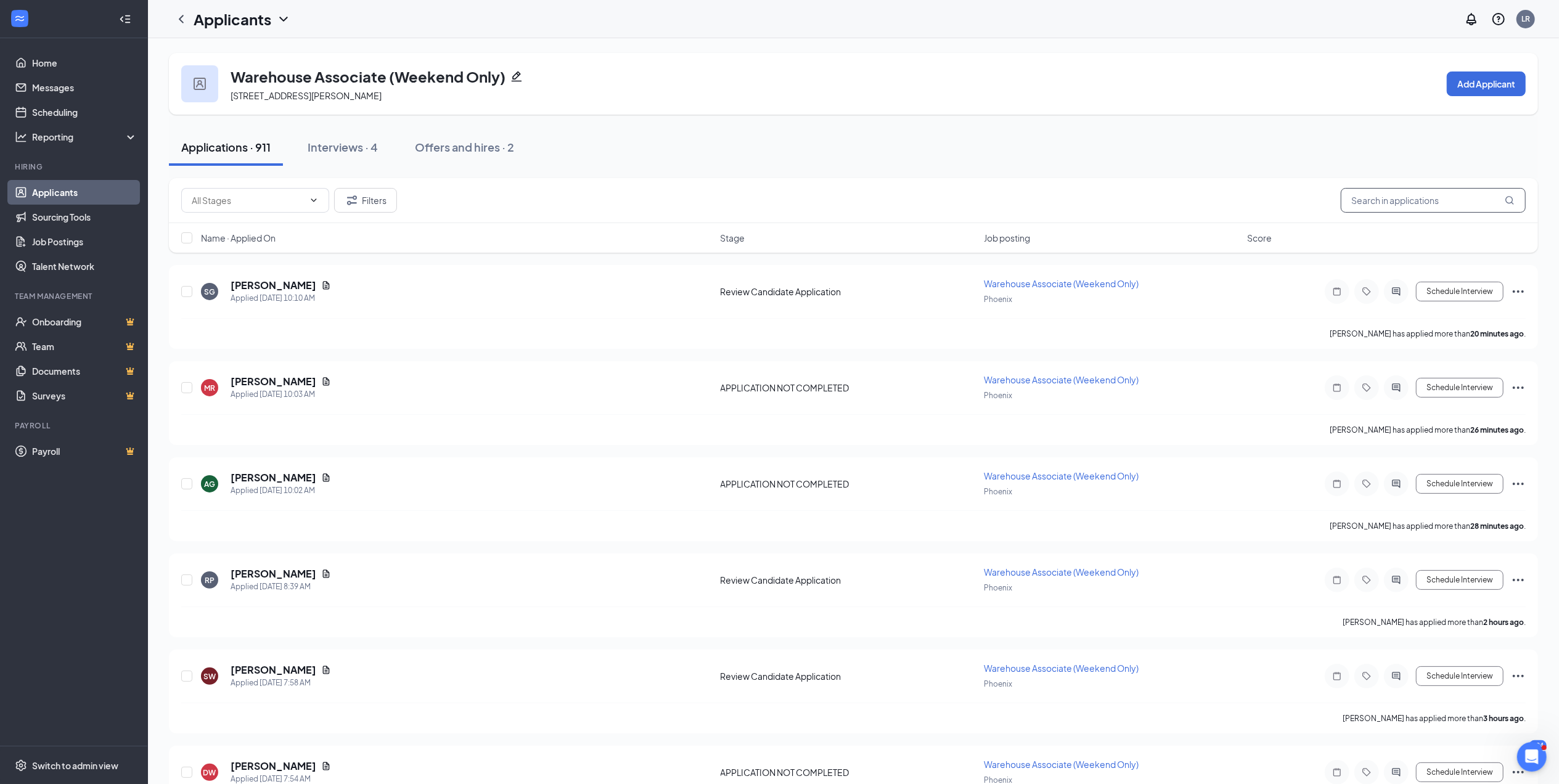
click at [1443, 197] on input "text" at bounding box center [1433, 200] width 185 height 24
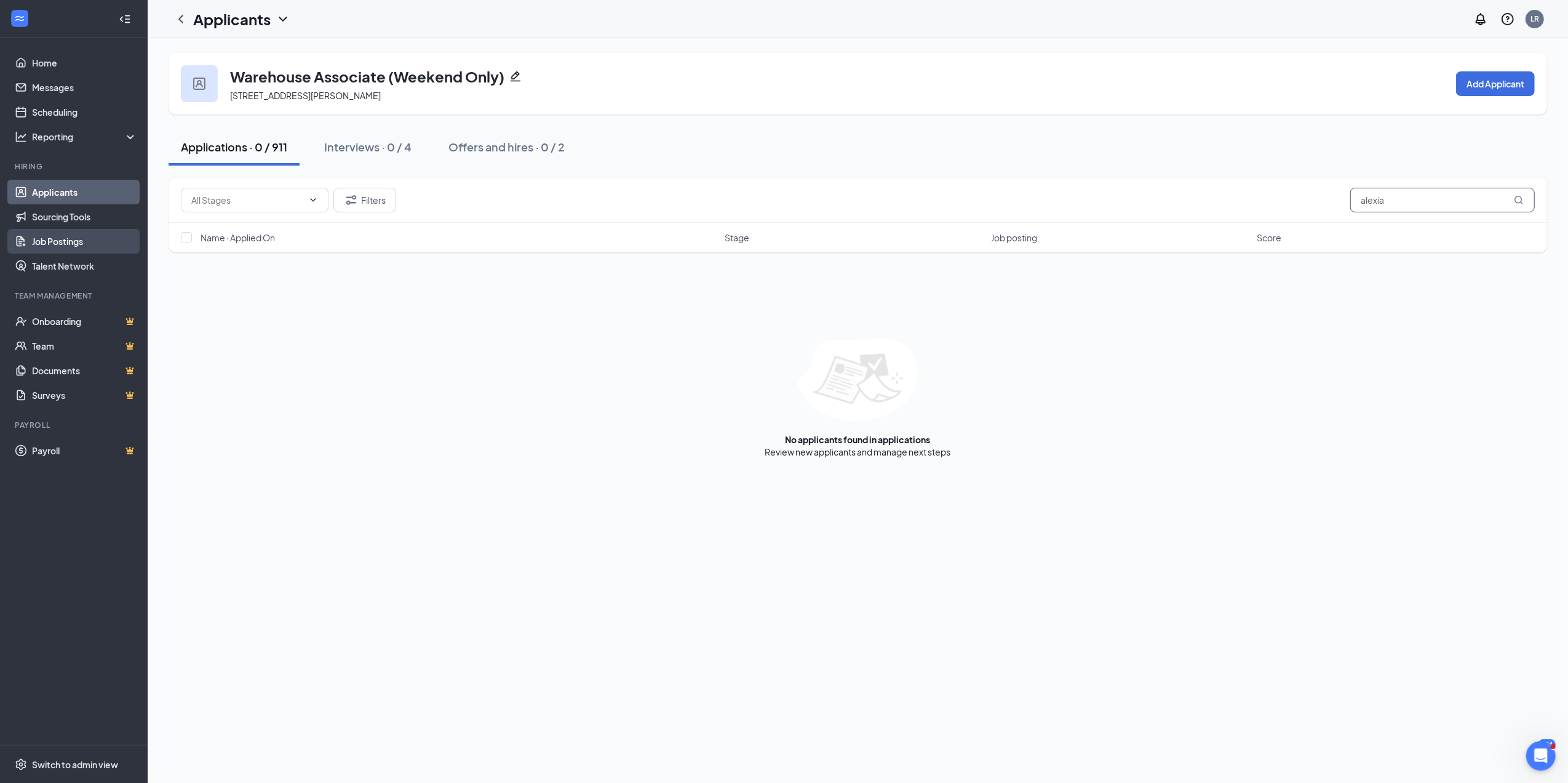
type input "alexia"
click at [77, 235] on link "Job Postings" at bounding box center [84, 240] width 106 height 24
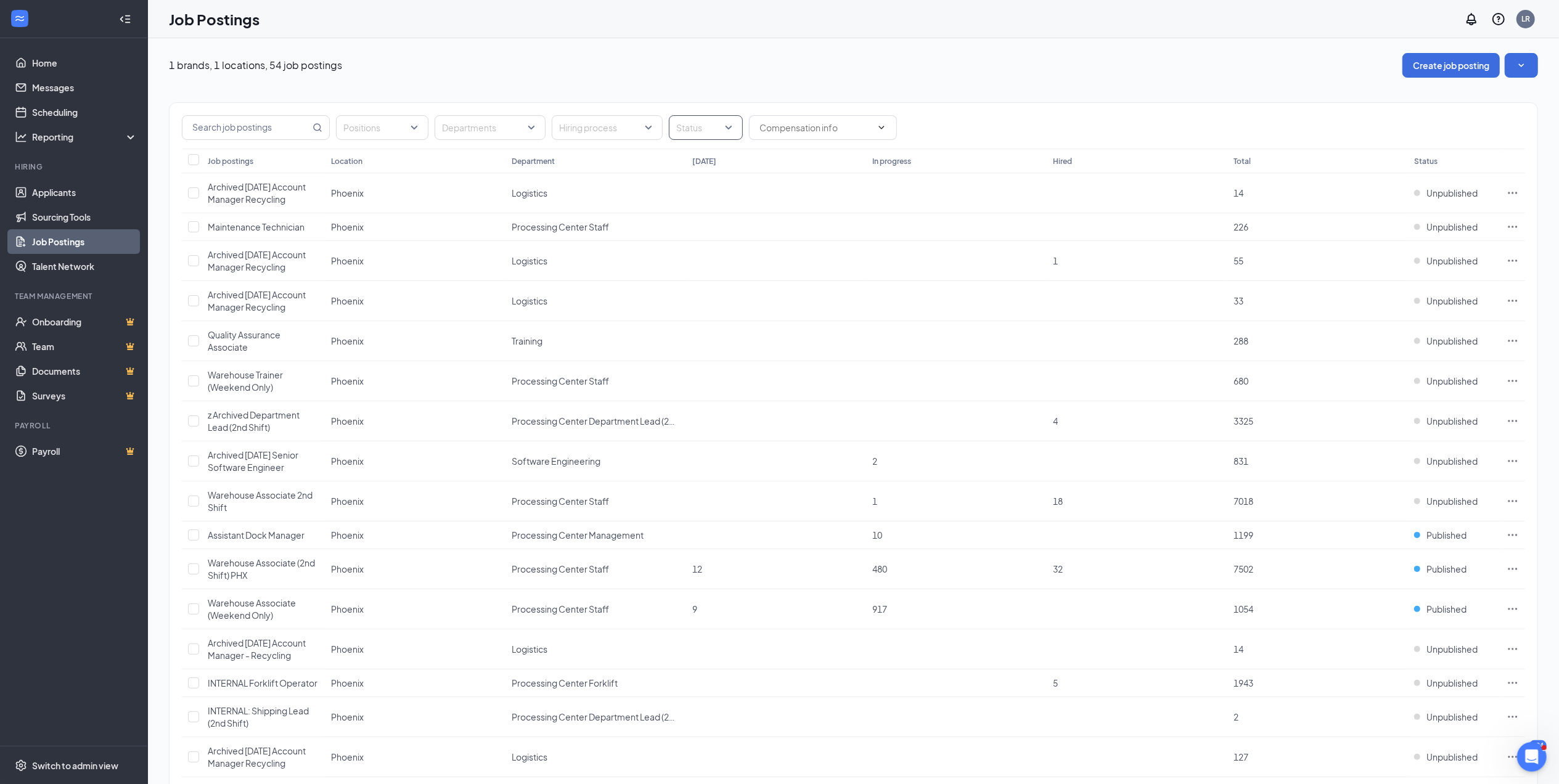
click at [728, 126] on div "Status" at bounding box center [706, 127] width 74 height 24
click at [684, 188] on div at bounding box center [683, 189] width 11 height 11
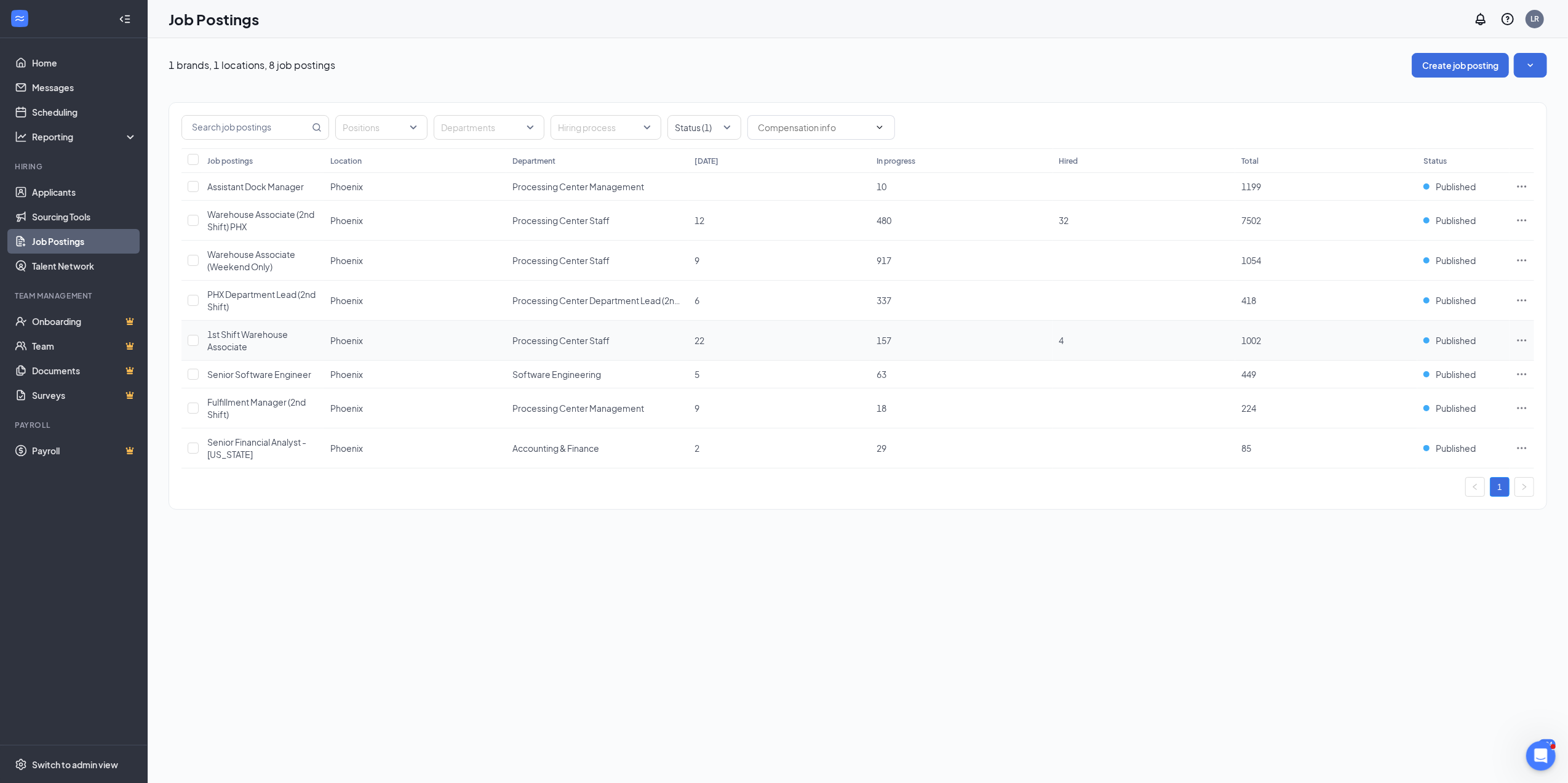
click at [1525, 341] on icon "Ellipses" at bounding box center [1522, 340] width 10 height 2
click at [1403, 474] on span "View applicants" at bounding box center [1384, 476] width 63 height 11
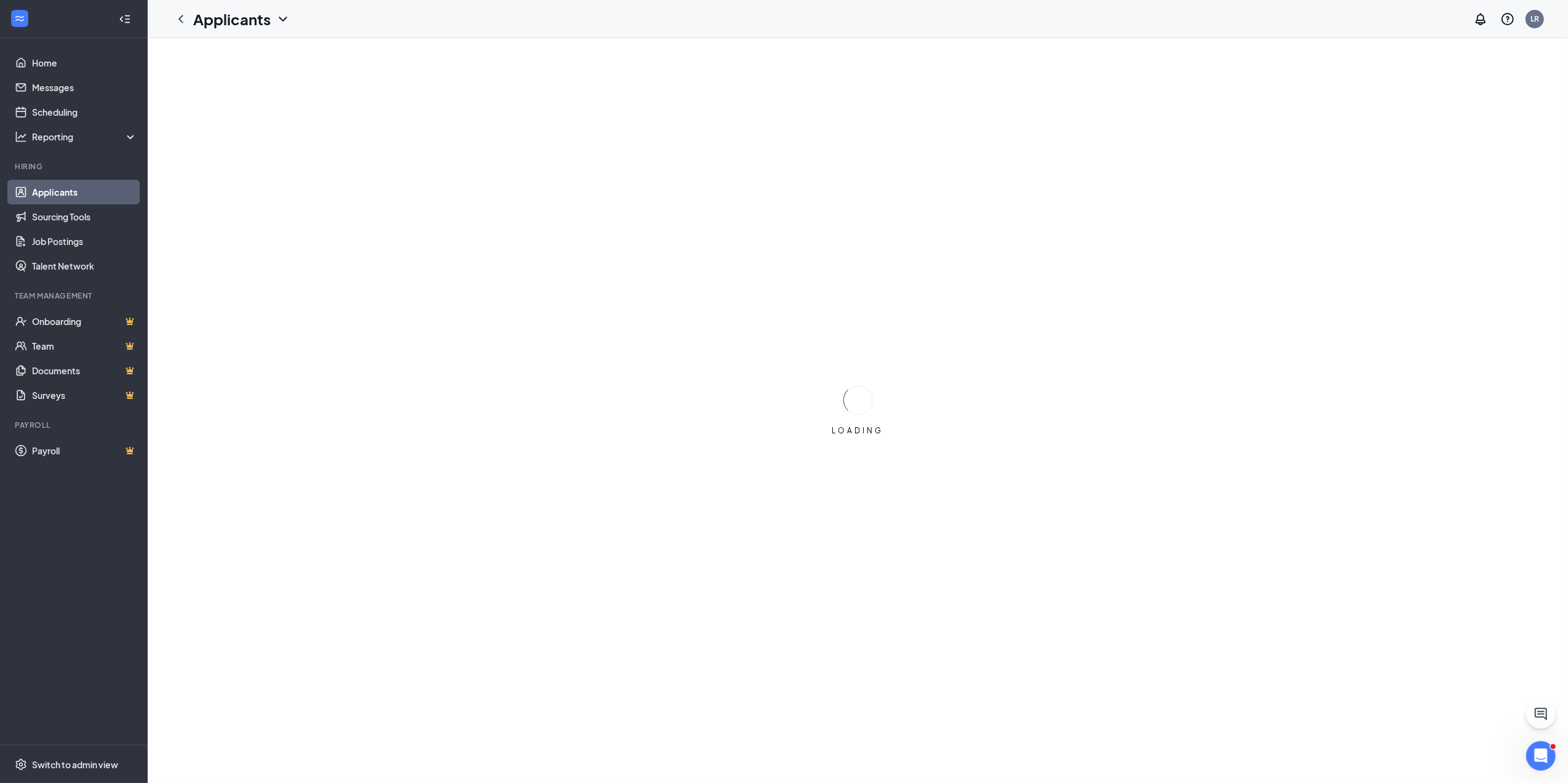
click at [1403, 474] on div "LOADING" at bounding box center [857, 410] width 1420 height 744
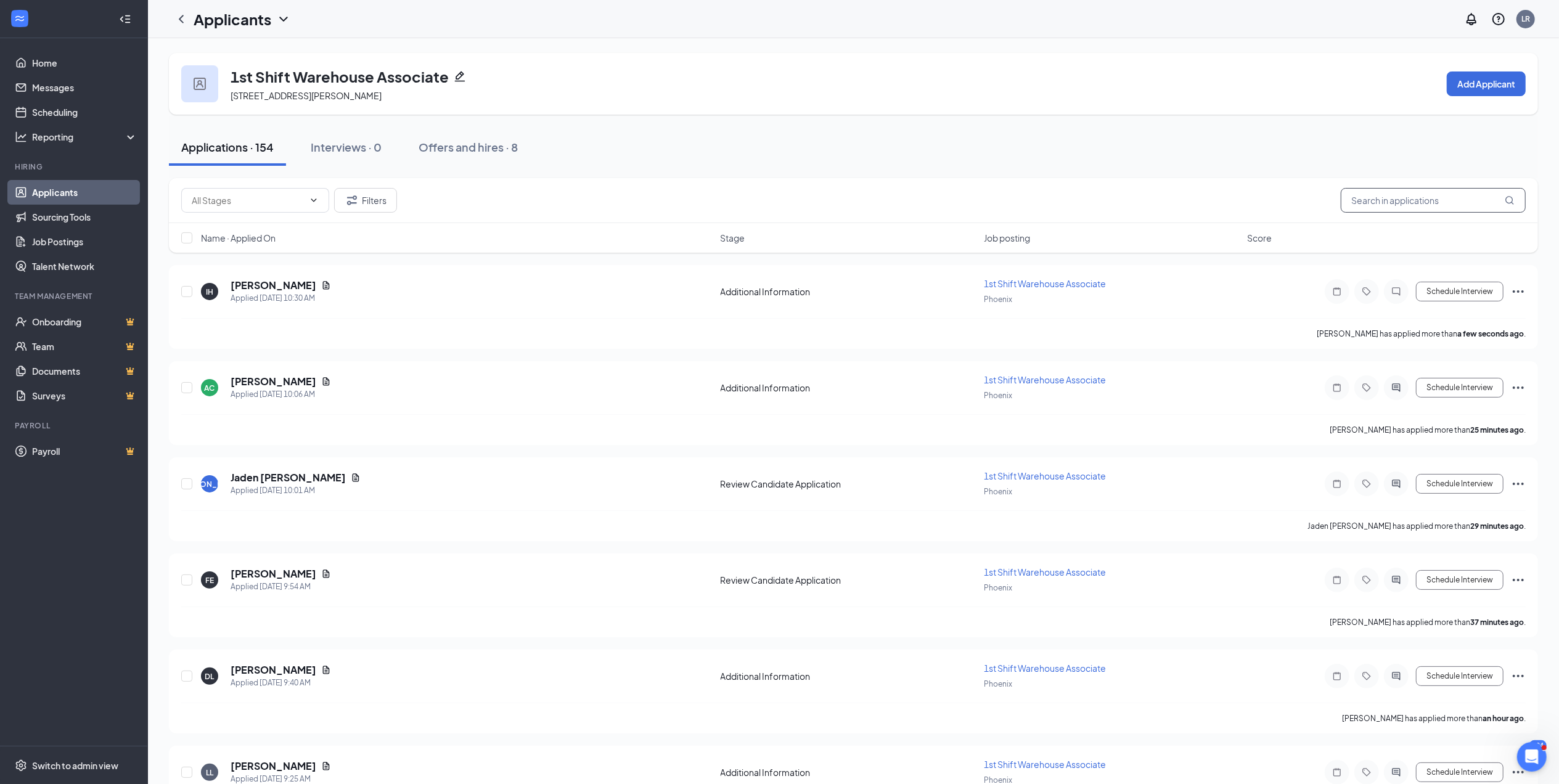
click at [1377, 206] on input "text" at bounding box center [1433, 200] width 185 height 24
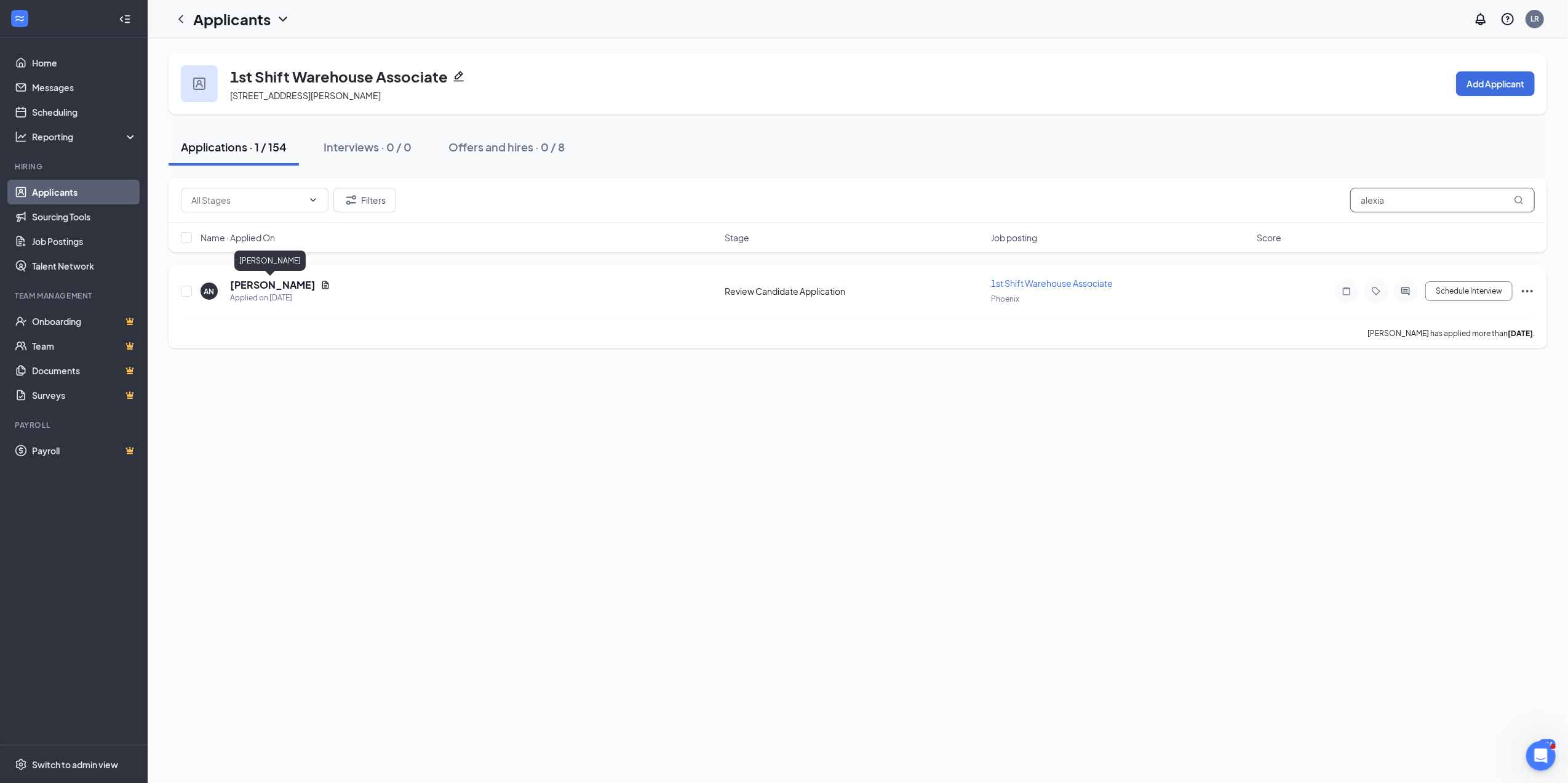
type input "alexia"
click at [279, 288] on h5 "Alexia Narcia" at bounding box center [273, 285] width 85 height 14
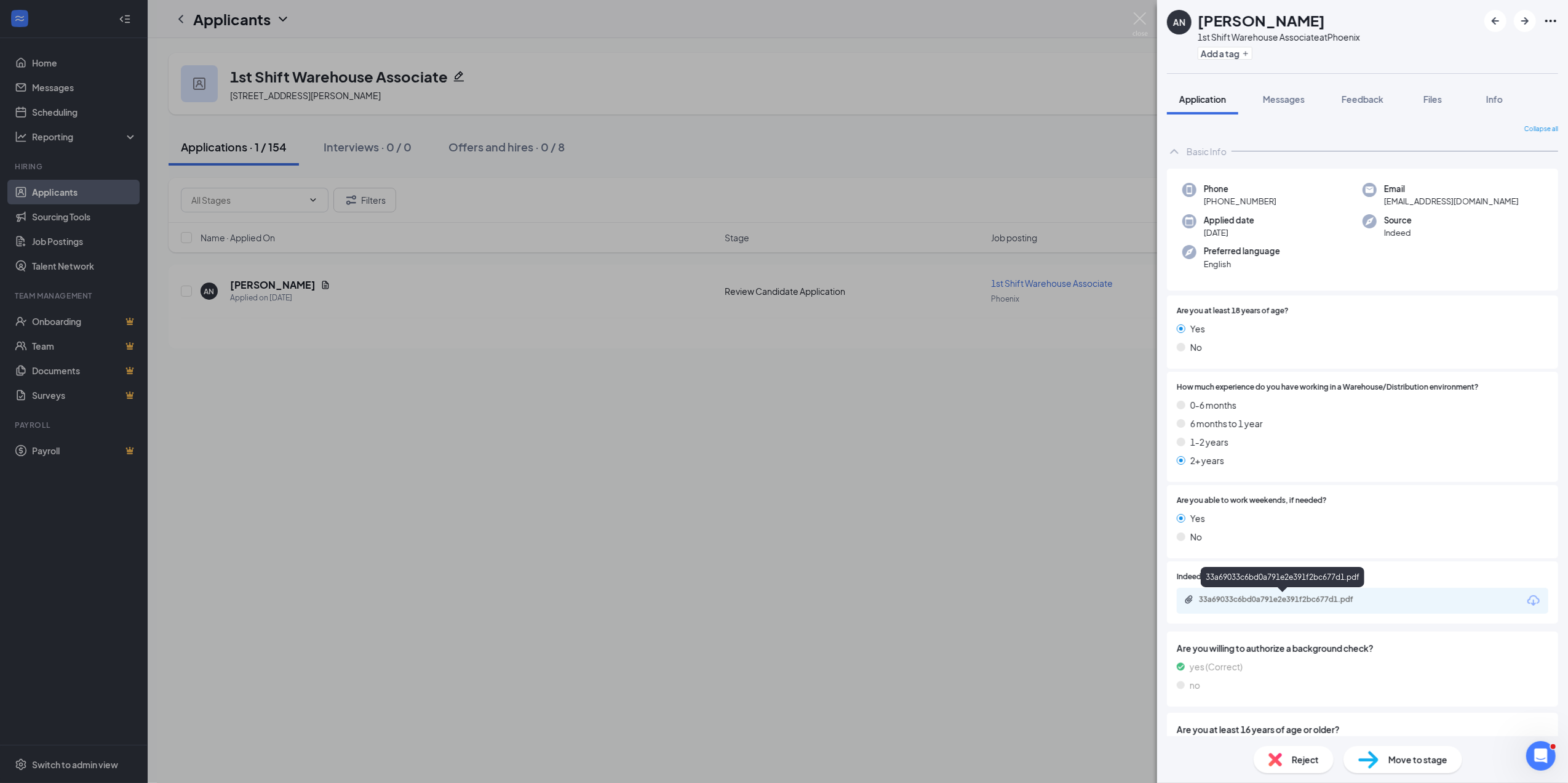
click at [1280, 599] on div "33a69033c6bd0a791e2e391f2bc677d1.pdf" at bounding box center [1285, 599] width 172 height 10
click at [1430, 761] on span "Move to stage" at bounding box center [1417, 760] width 59 height 14
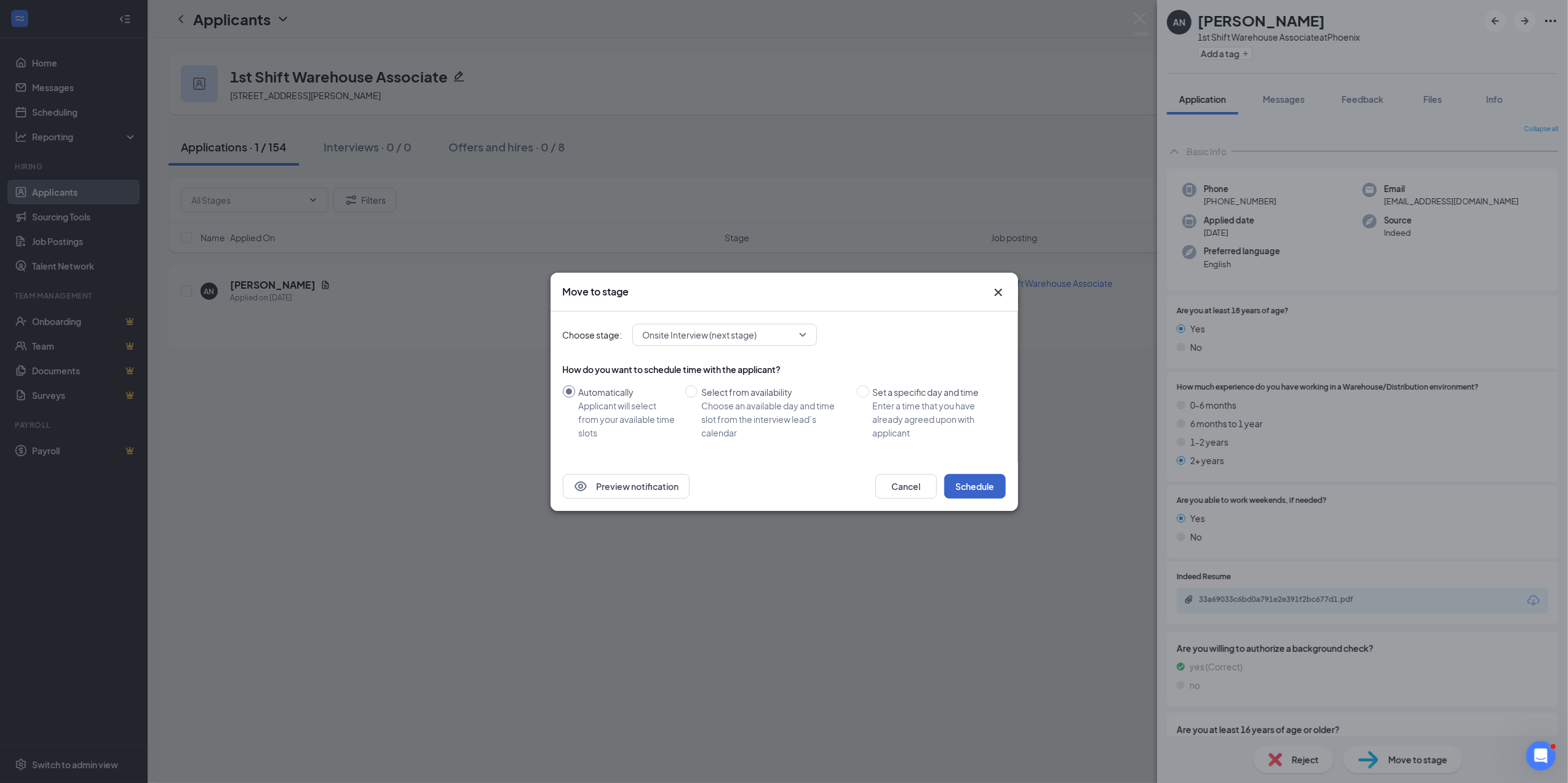
click at [975, 483] on button "Schedule" at bounding box center [975, 485] width 62 height 24
